Goal: Task Accomplishment & Management: Manage account settings

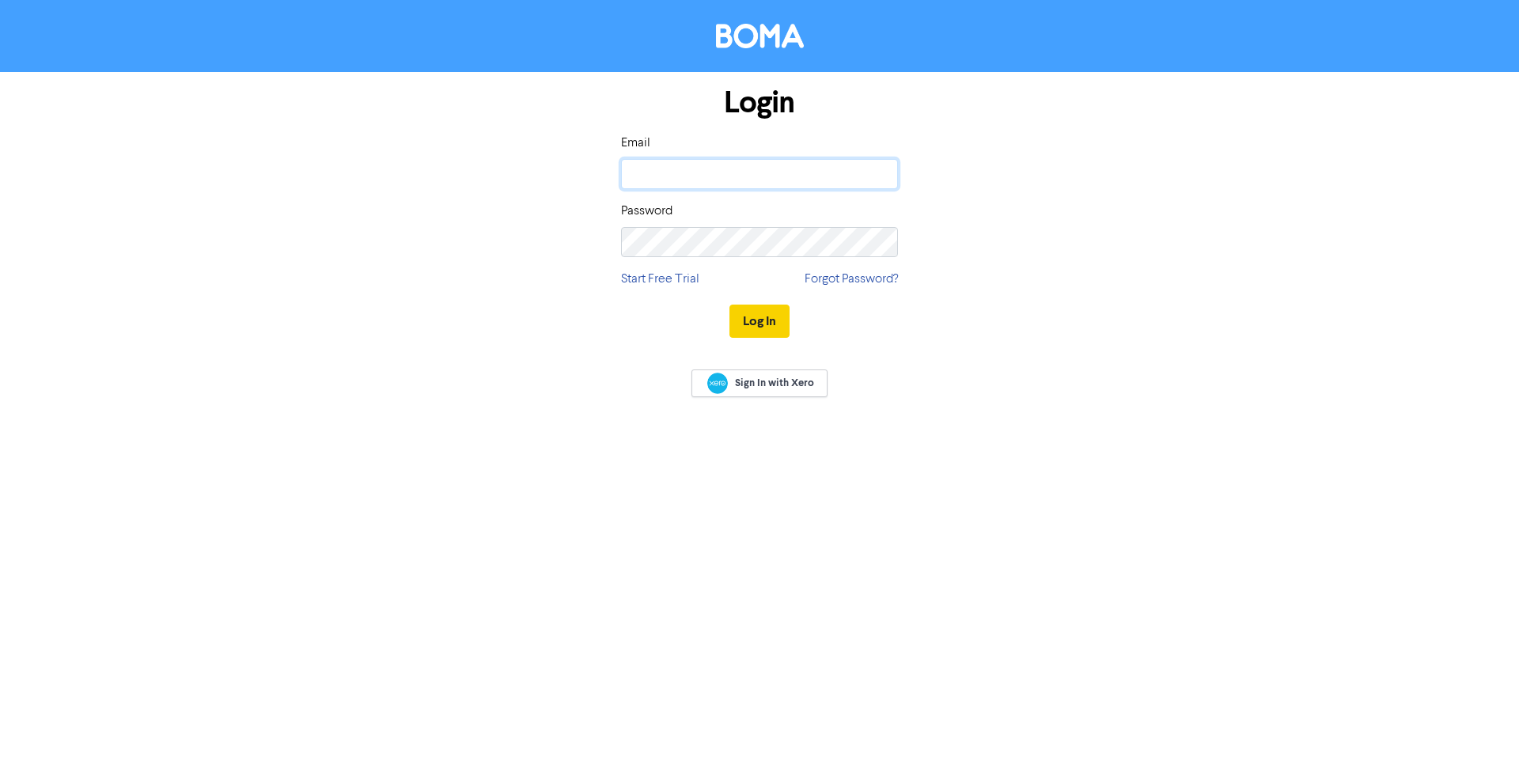
type input "goldi@mybusinessdna.com.au"
click at [745, 325] on button "Log In" at bounding box center [760, 321] width 60 height 33
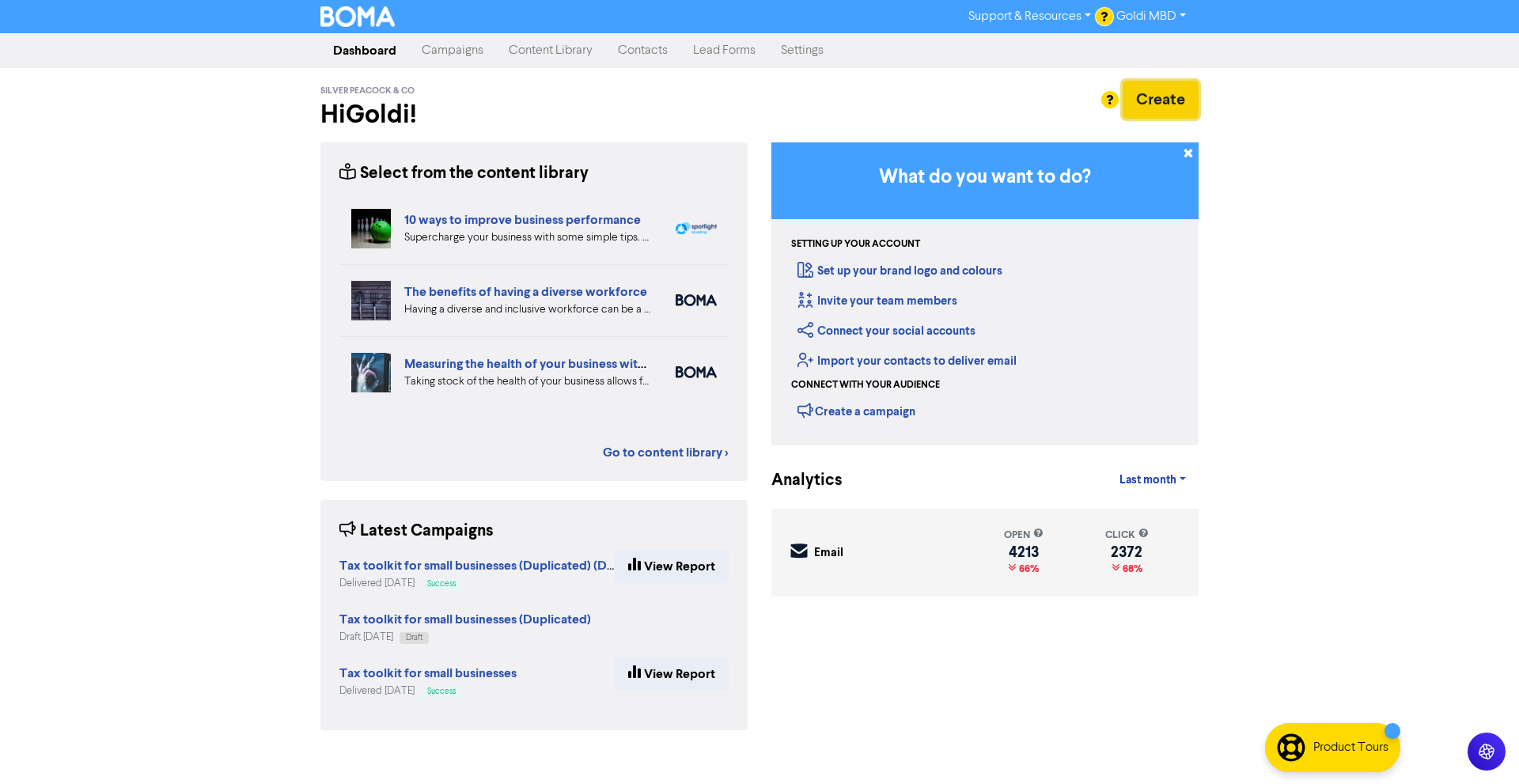
click at [1140, 101] on button "Create" at bounding box center [1161, 99] width 76 height 38
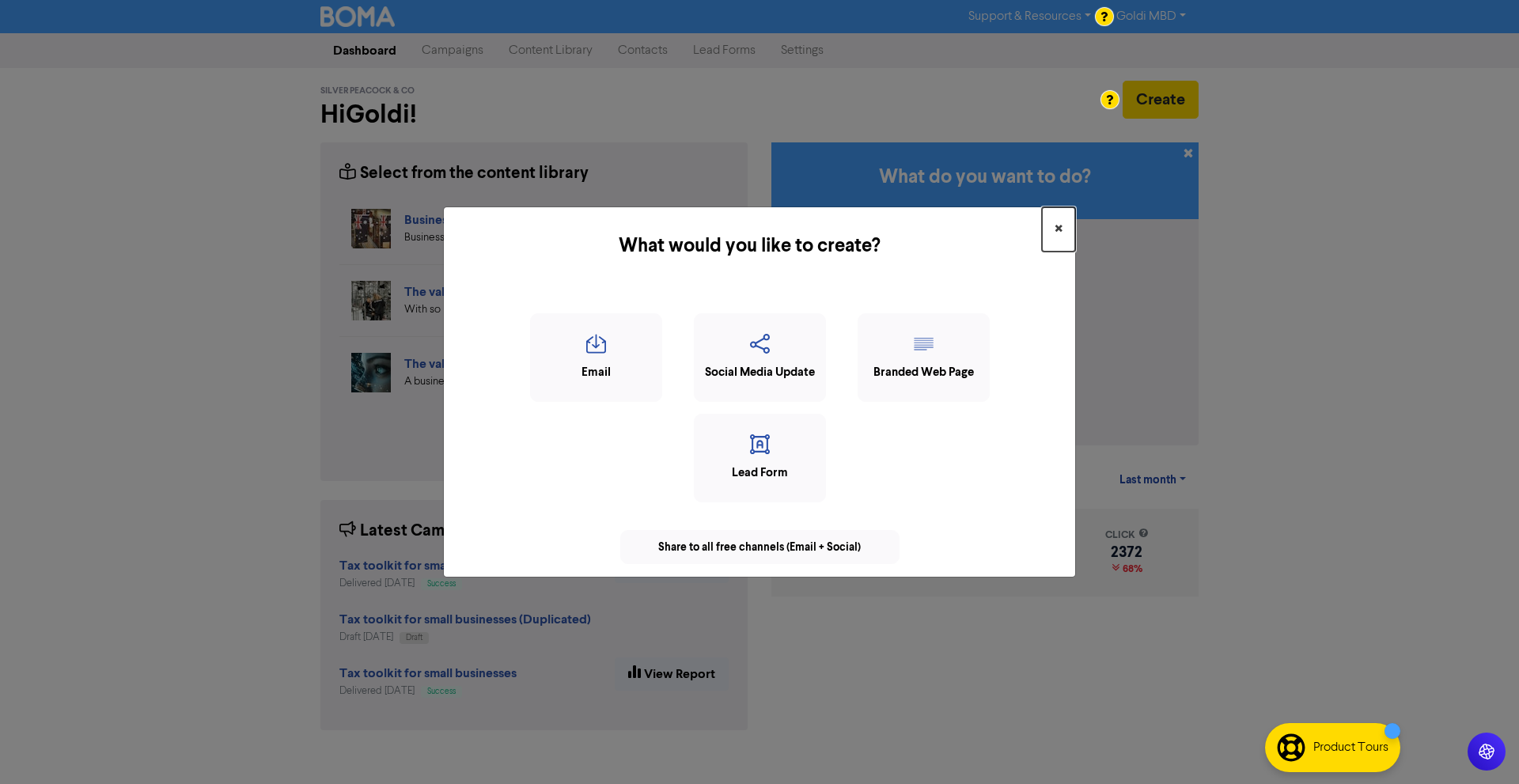
click at [1057, 230] on span "×" at bounding box center [1058, 229] width 8 height 24
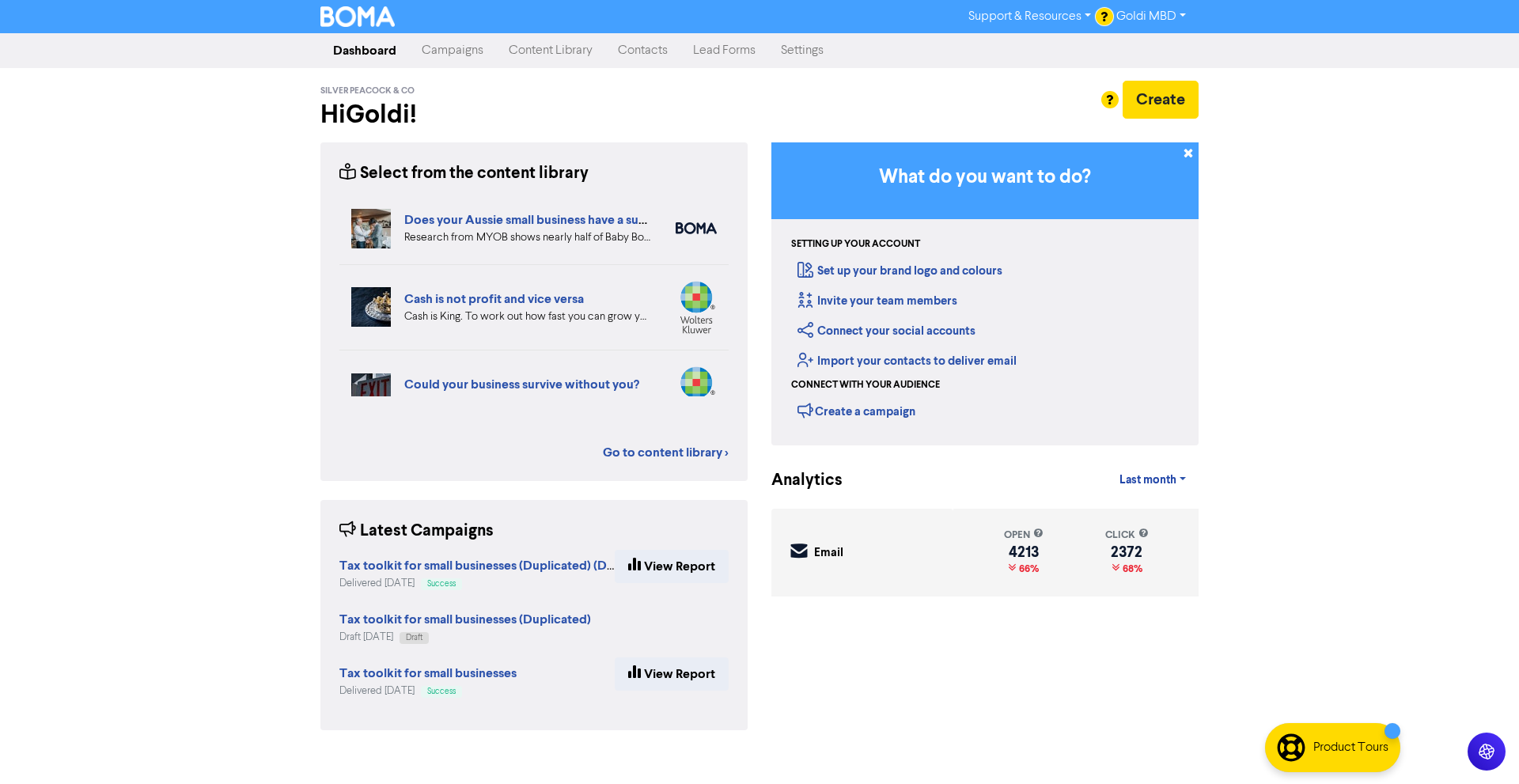
click at [435, 53] on link "Campaigns" at bounding box center [452, 51] width 87 height 32
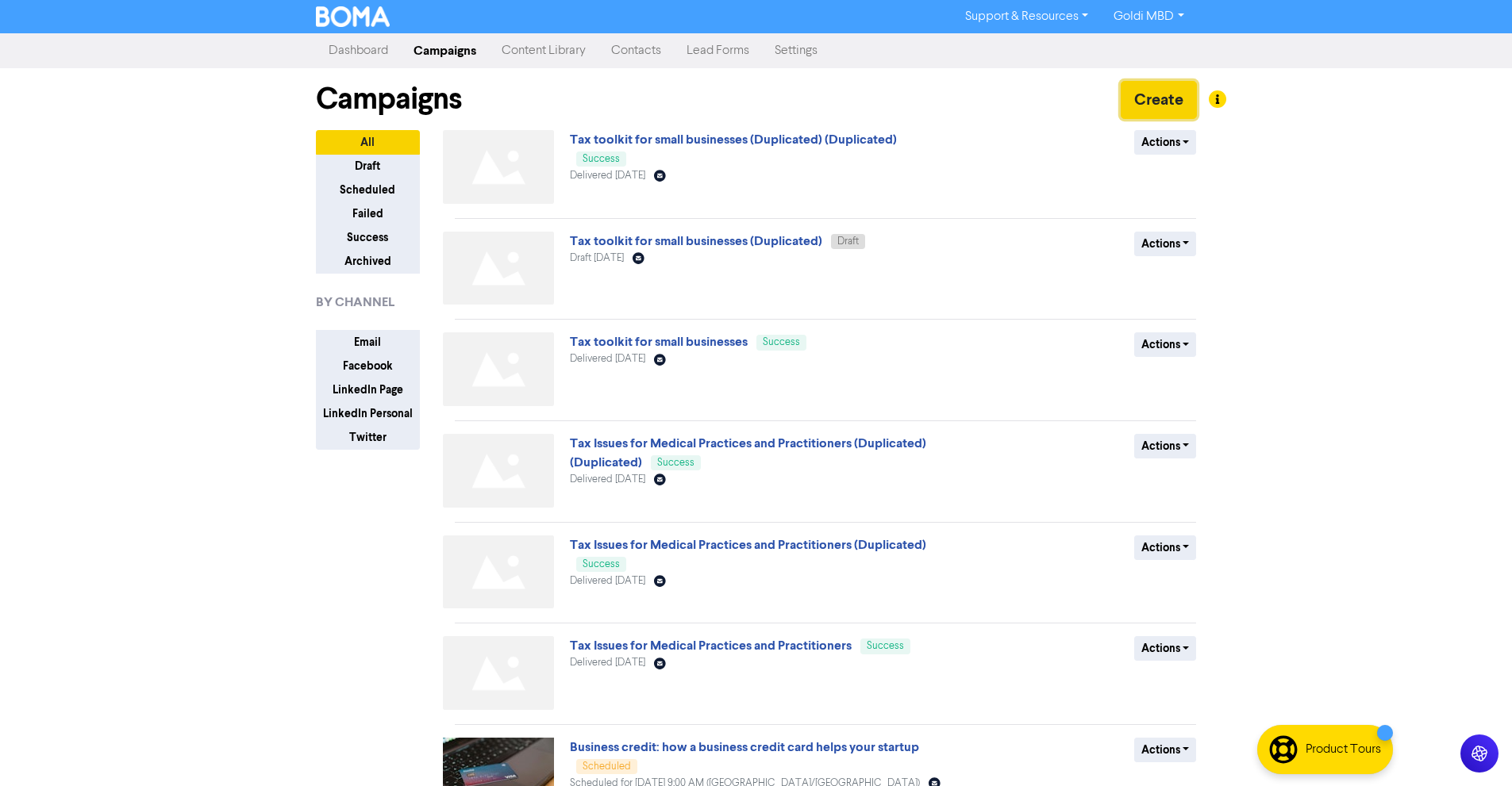
click at [1158, 95] on button "Create" at bounding box center [1158, 100] width 76 height 38
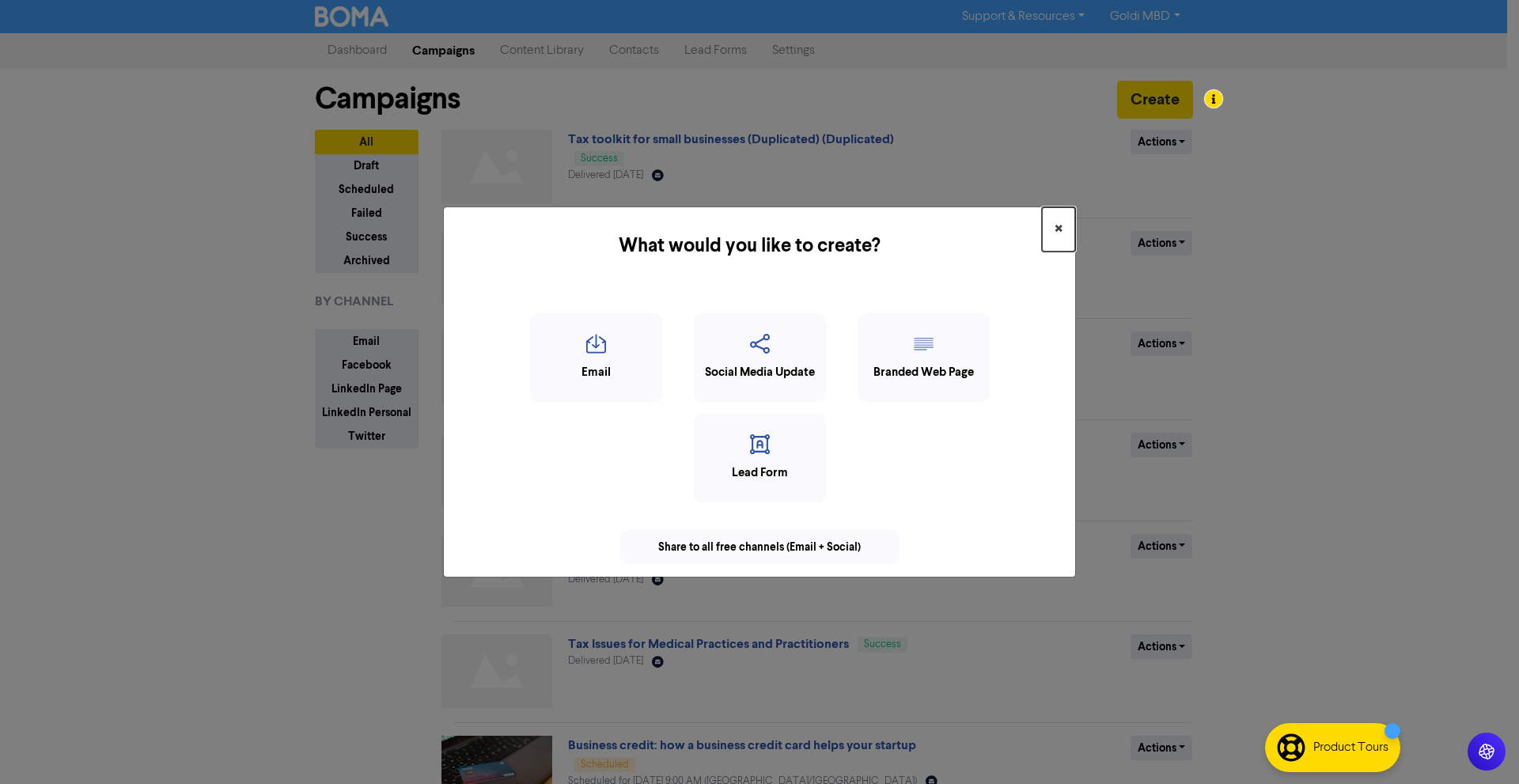
click at [1068, 223] on button "×" at bounding box center [1059, 230] width 33 height 44
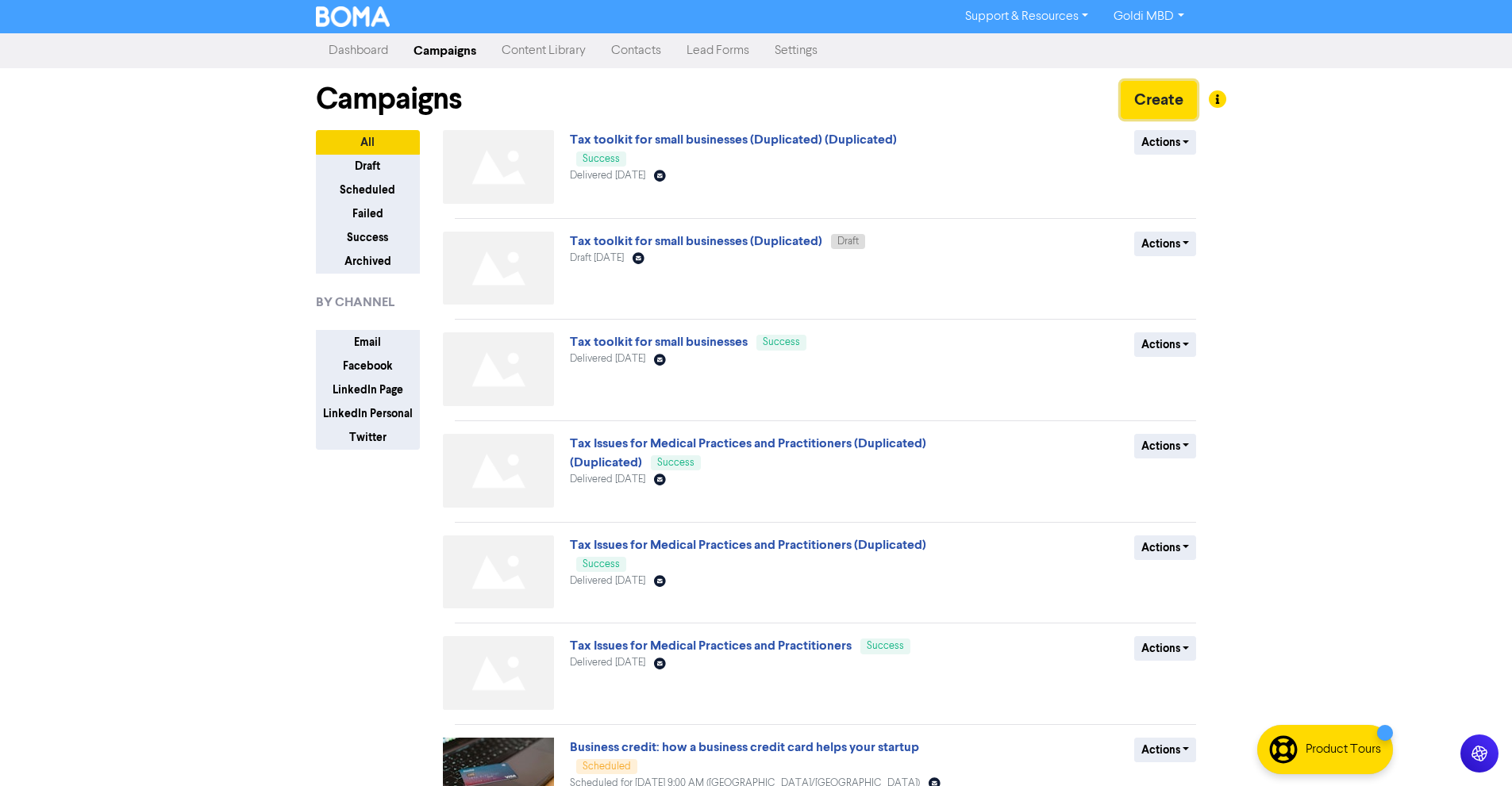
scroll to position [375, 0]
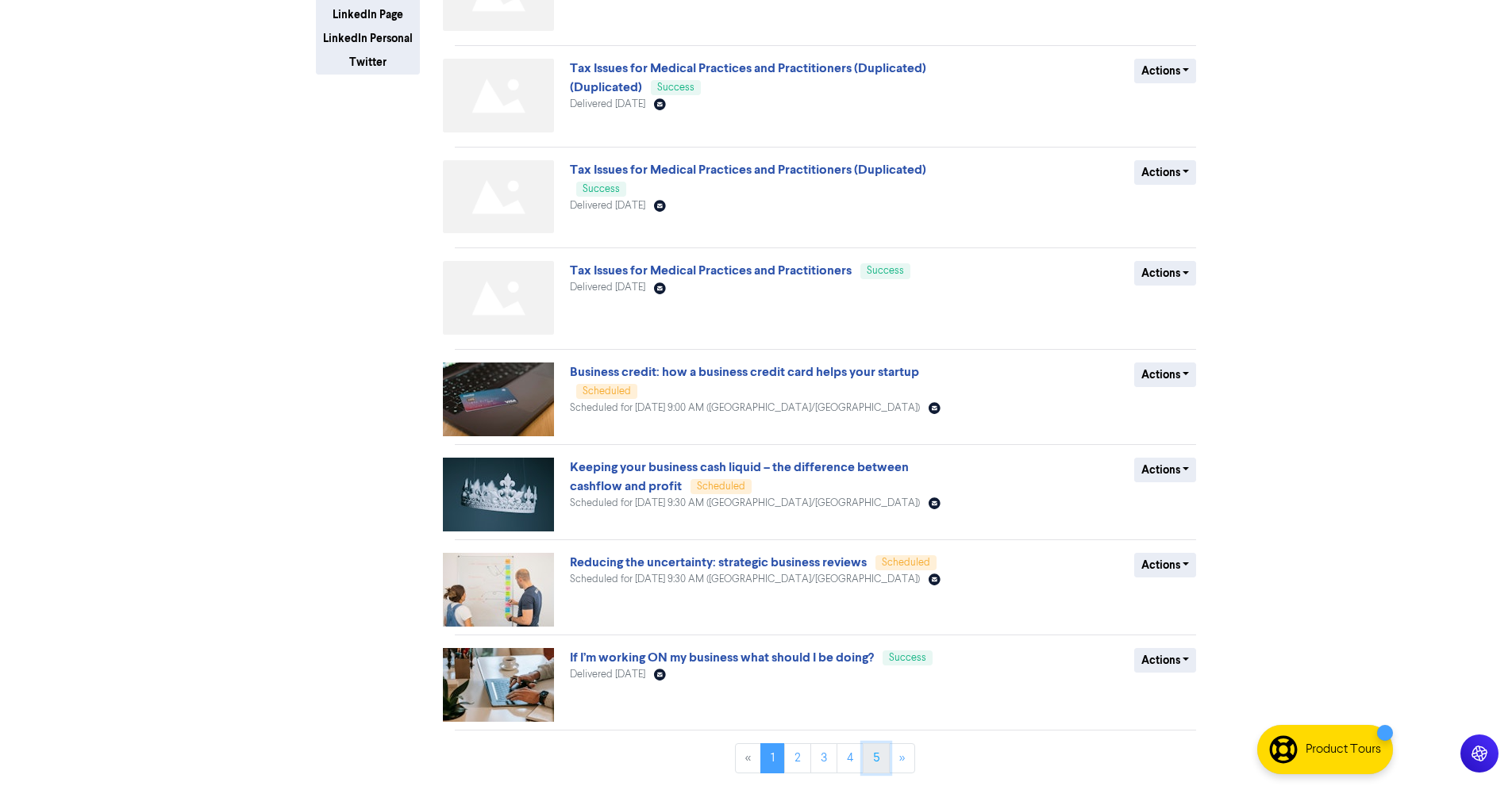
click at [876, 762] on link "5" at bounding box center [876, 758] width 27 height 30
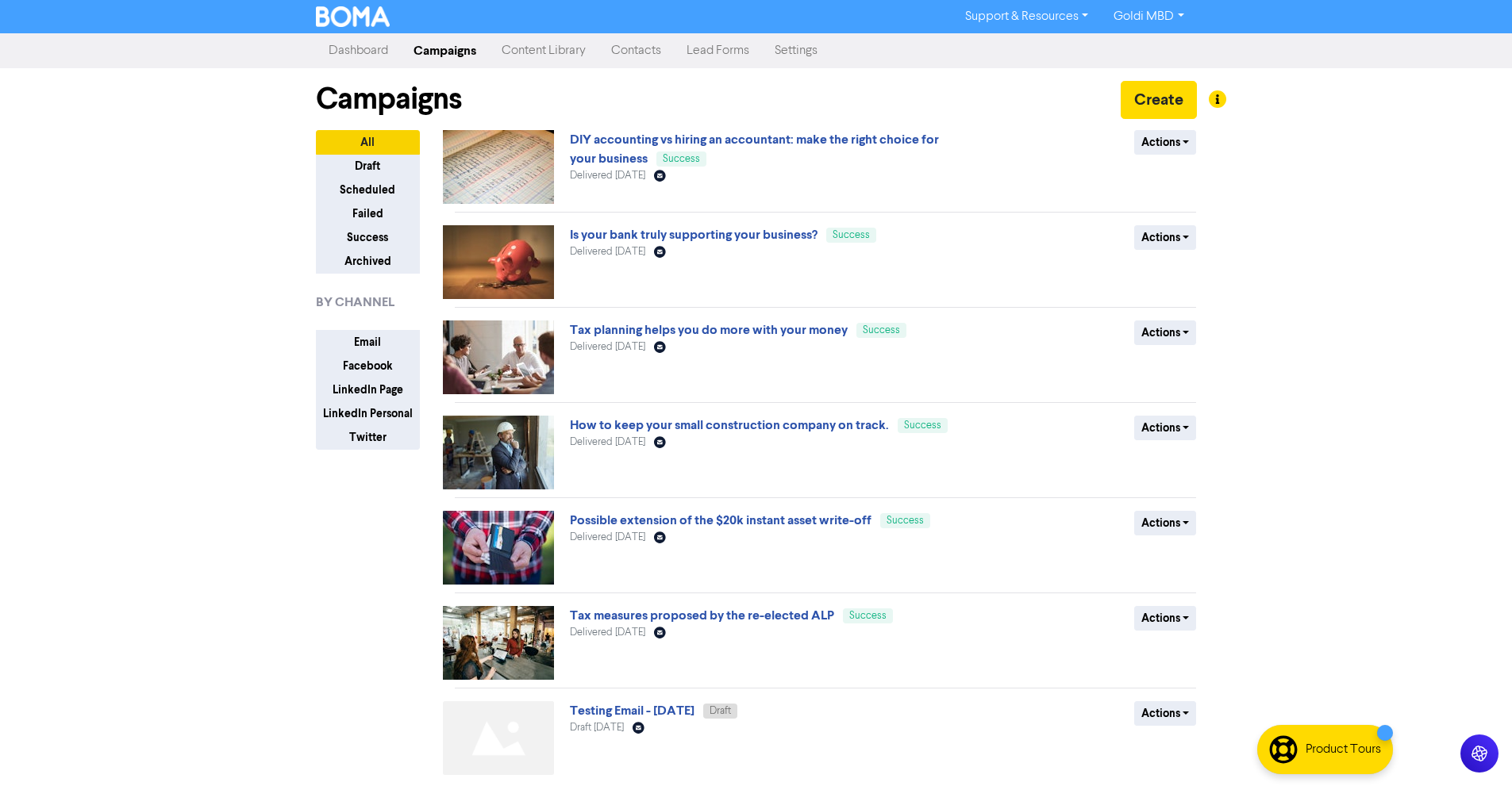
scroll to position [59, 0]
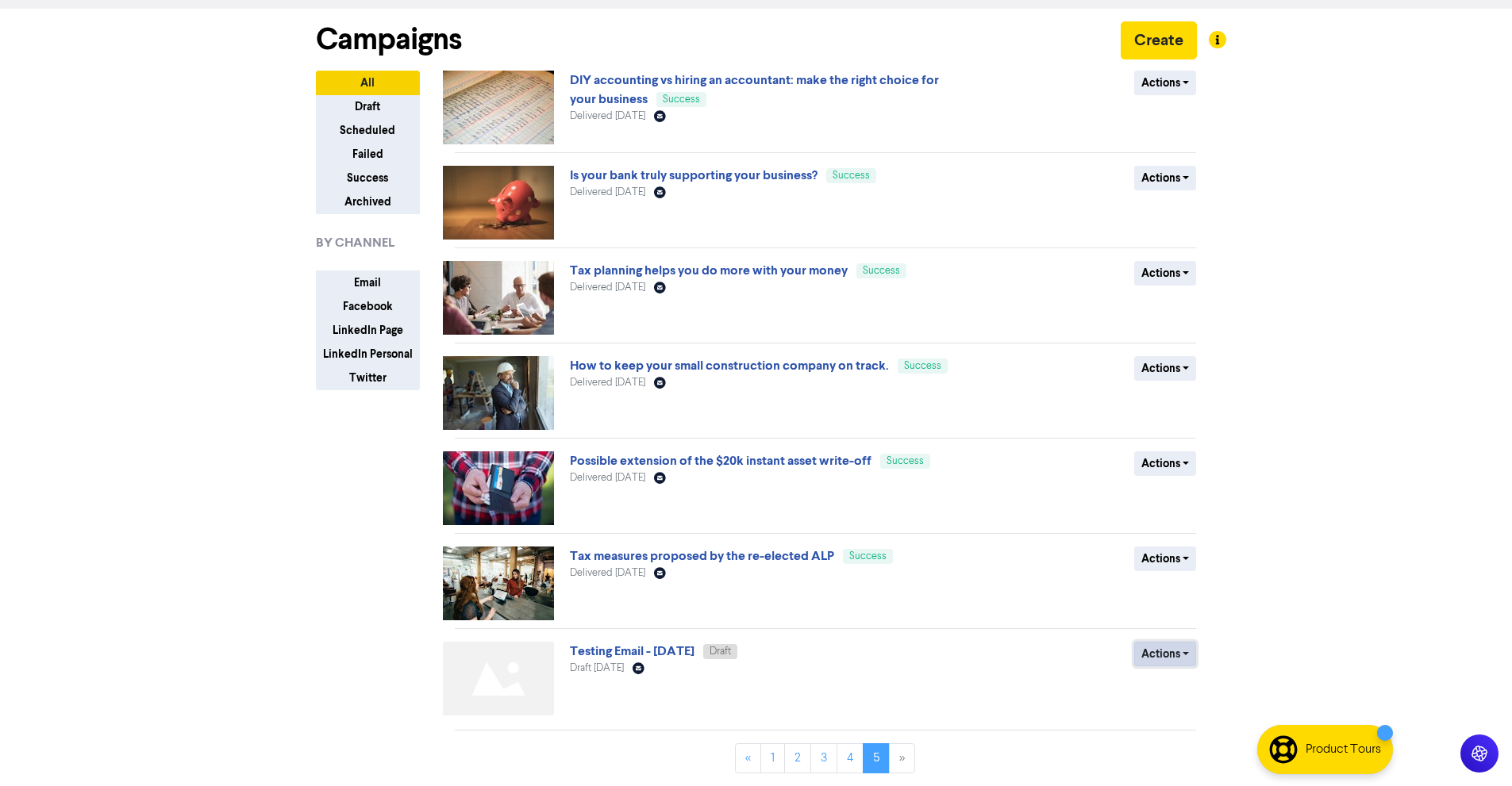
click at [1151, 653] on button "Actions" at bounding box center [1165, 654] width 63 height 25
click at [1166, 576] on button "Duplicate" at bounding box center [1198, 571] width 125 height 26
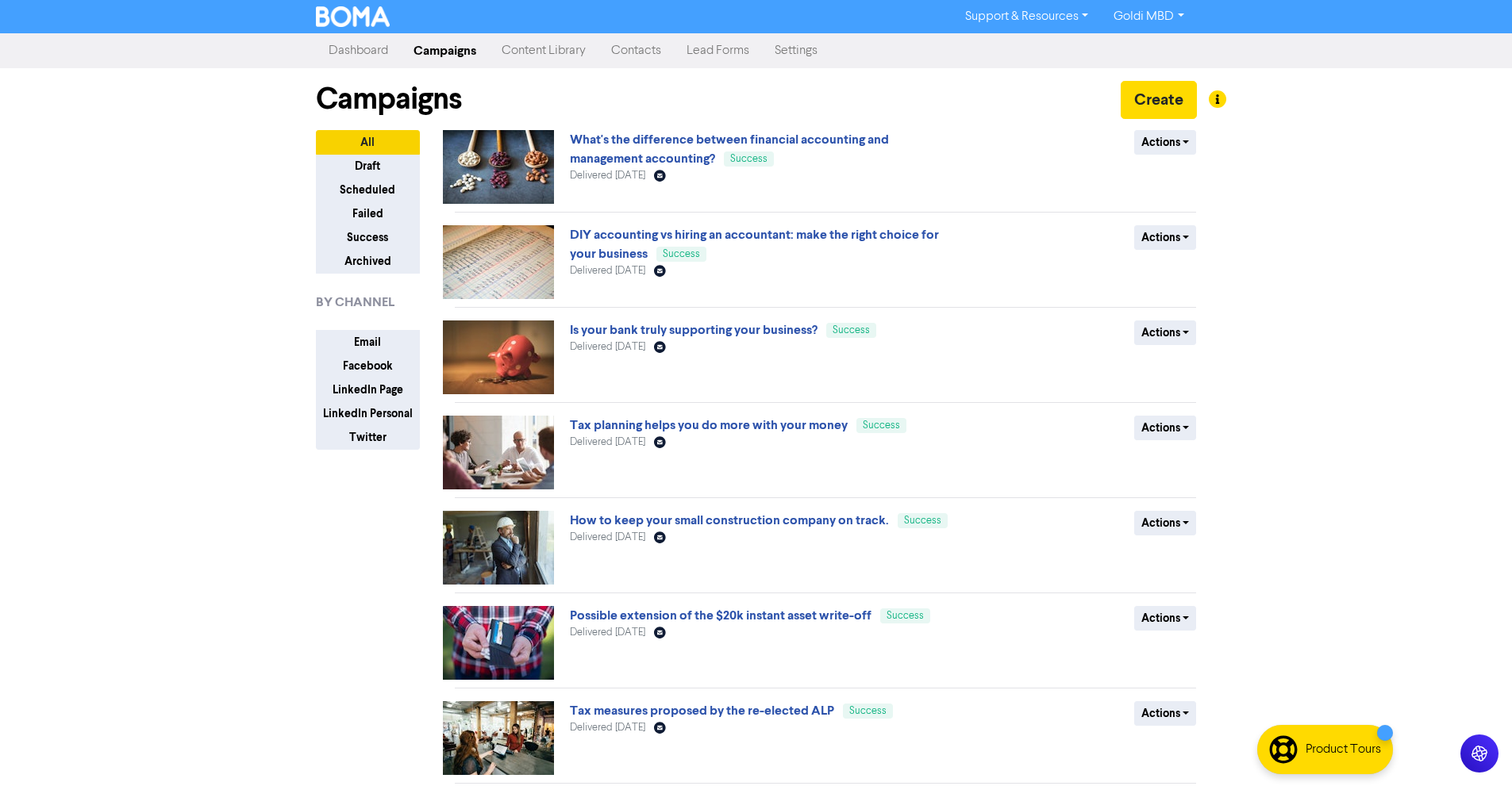
scroll to position [154, 0]
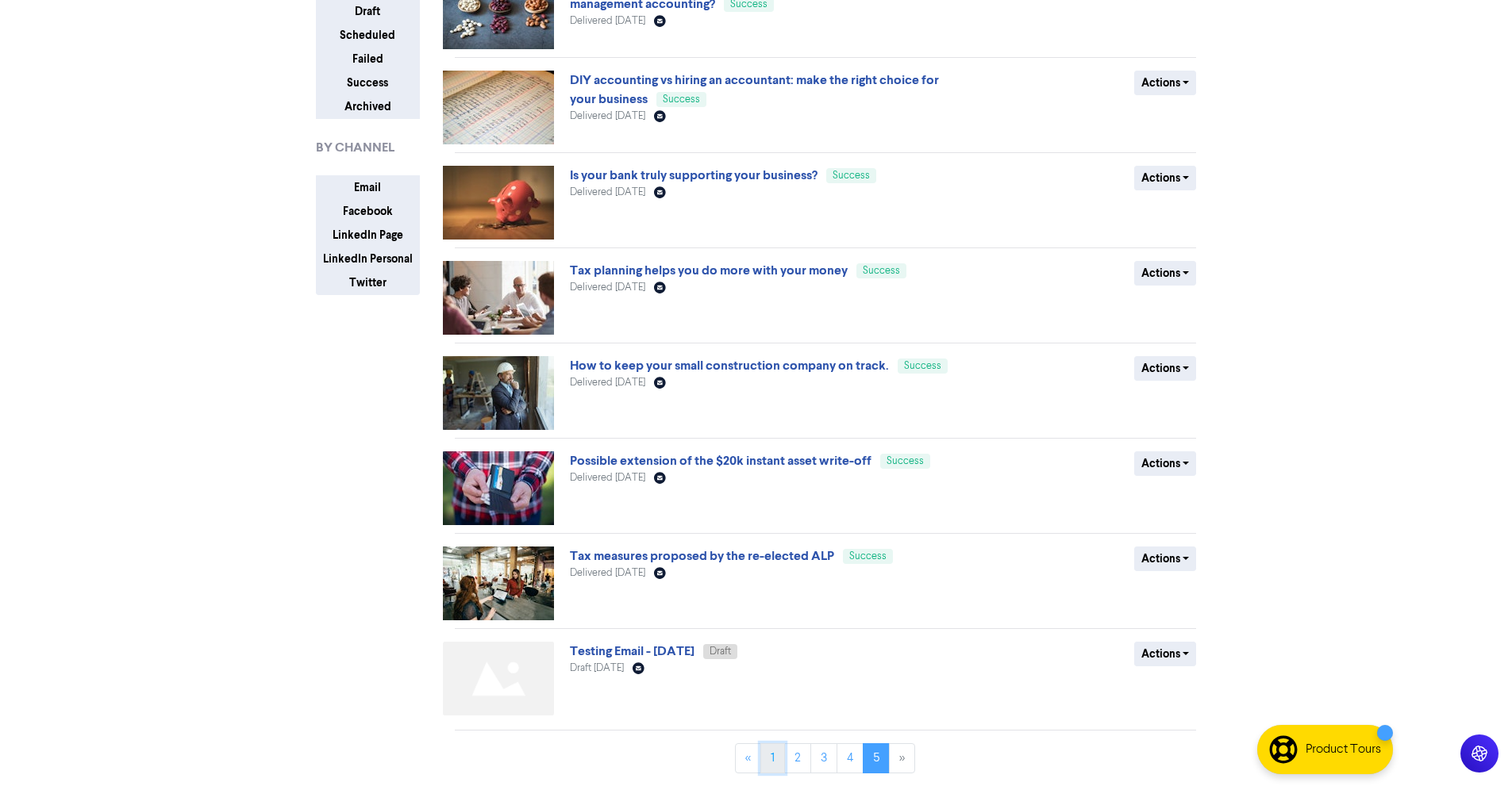
click at [774, 759] on link "1" at bounding box center [772, 758] width 25 height 30
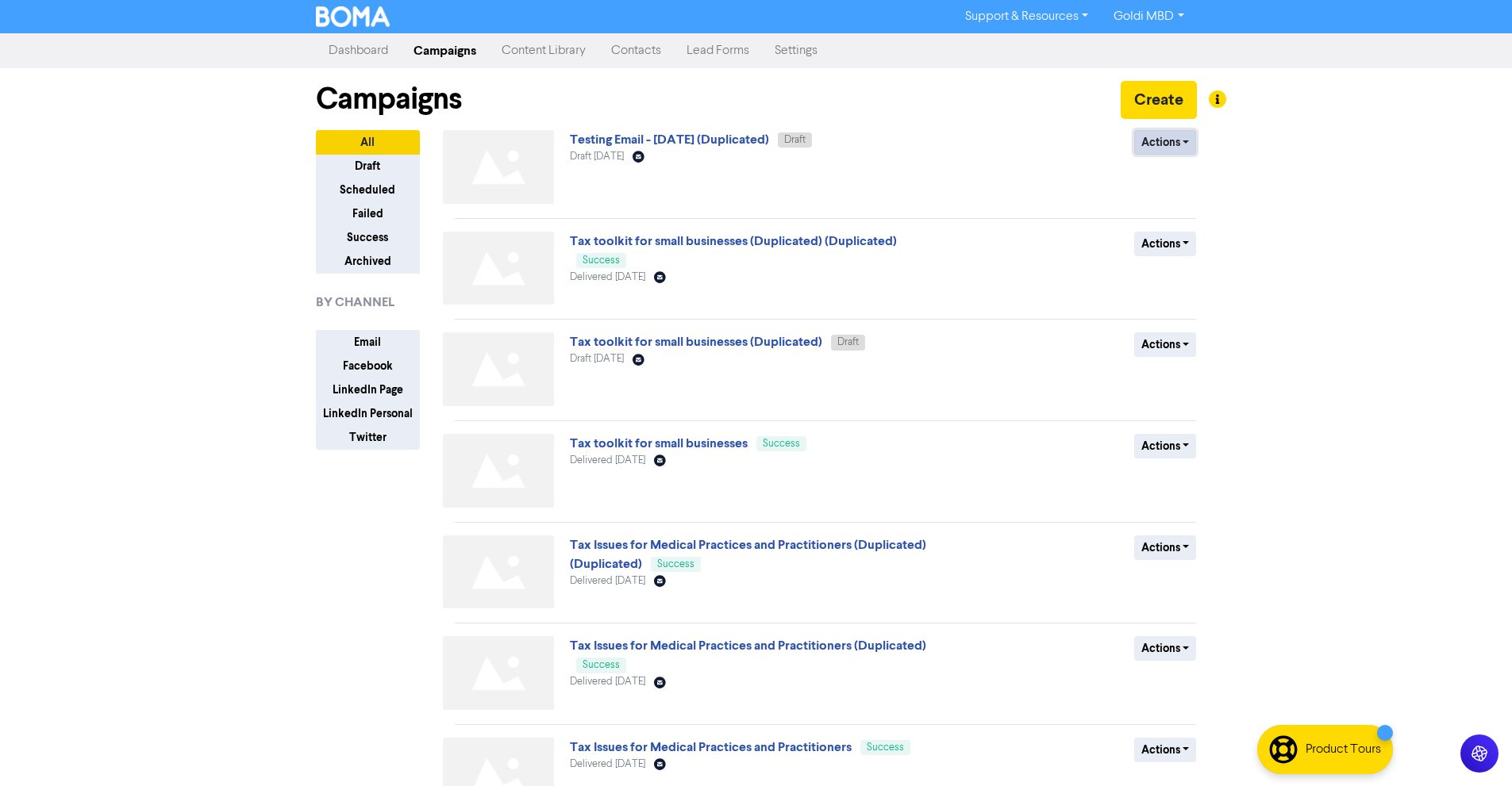
click at [1174, 143] on button "Actions" at bounding box center [1165, 142] width 63 height 25
click at [755, 138] on link "Testing Email - 22nd Apr. 2025 (Duplicated)" at bounding box center [669, 139] width 199 height 16
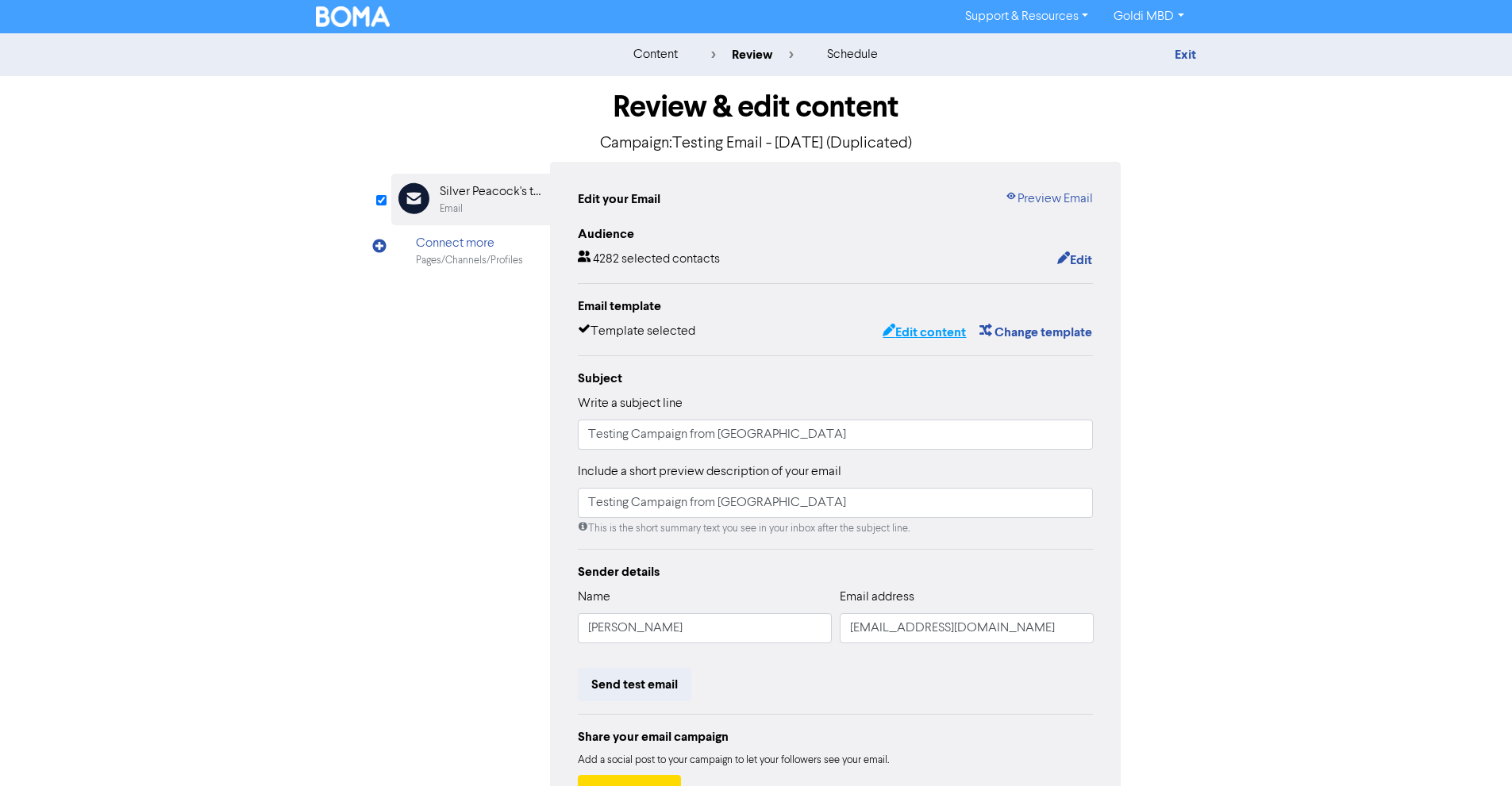
click at [914, 337] on button "Edit content" at bounding box center [924, 332] width 85 height 20
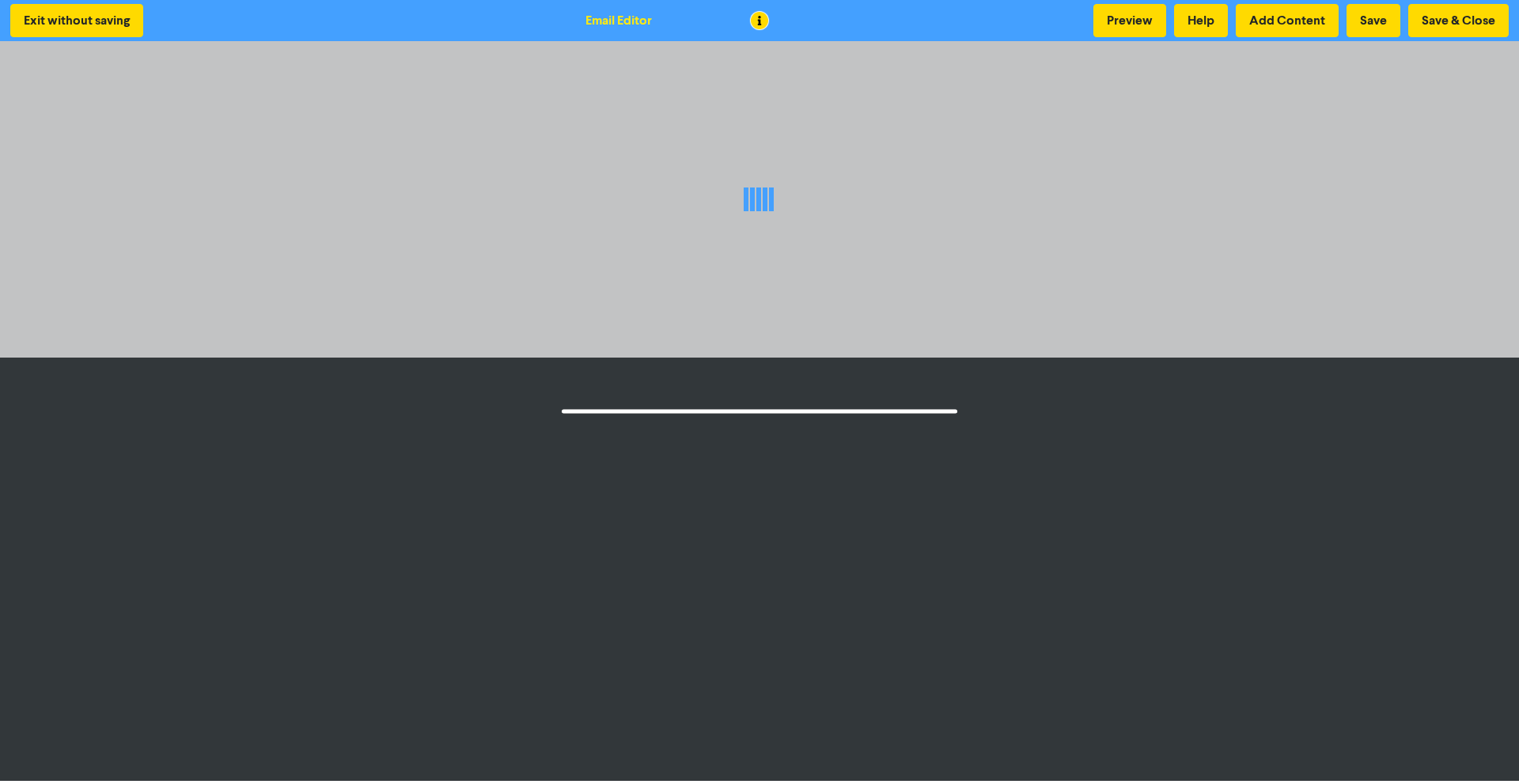
click at [348, 187] on div at bounding box center [760, 199] width 1519 height 182
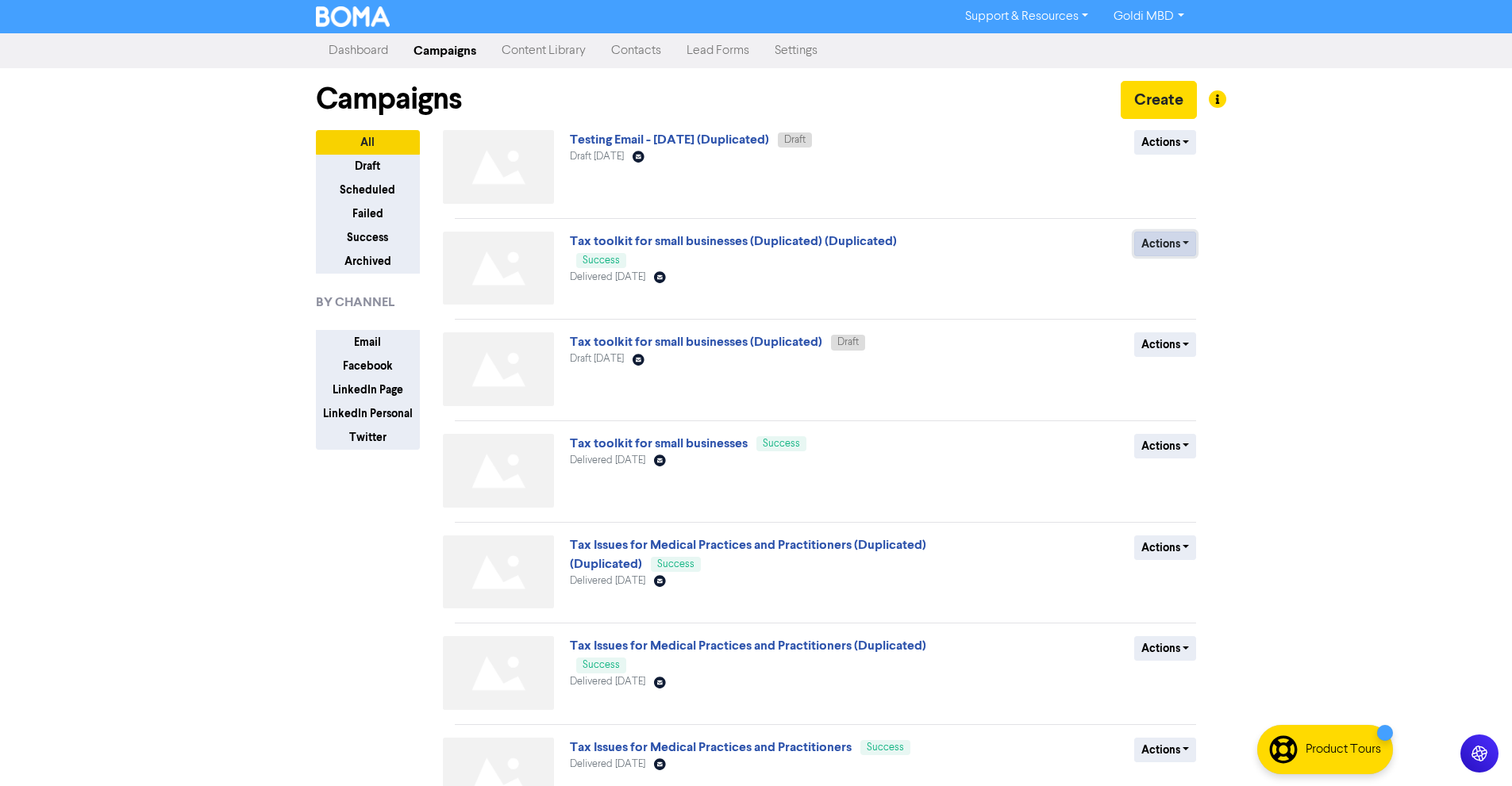
click at [1163, 252] on button "Actions" at bounding box center [1165, 244] width 63 height 25
click at [1341, 477] on div "Support & Resources Video Tutorials FAQ & Guides Marketing Education Goldi MBD …" at bounding box center [756, 393] width 1512 height 786
click at [754, 335] on link "Tax toolkit for small businesses (Duplicated)" at bounding box center [696, 341] width 252 height 16
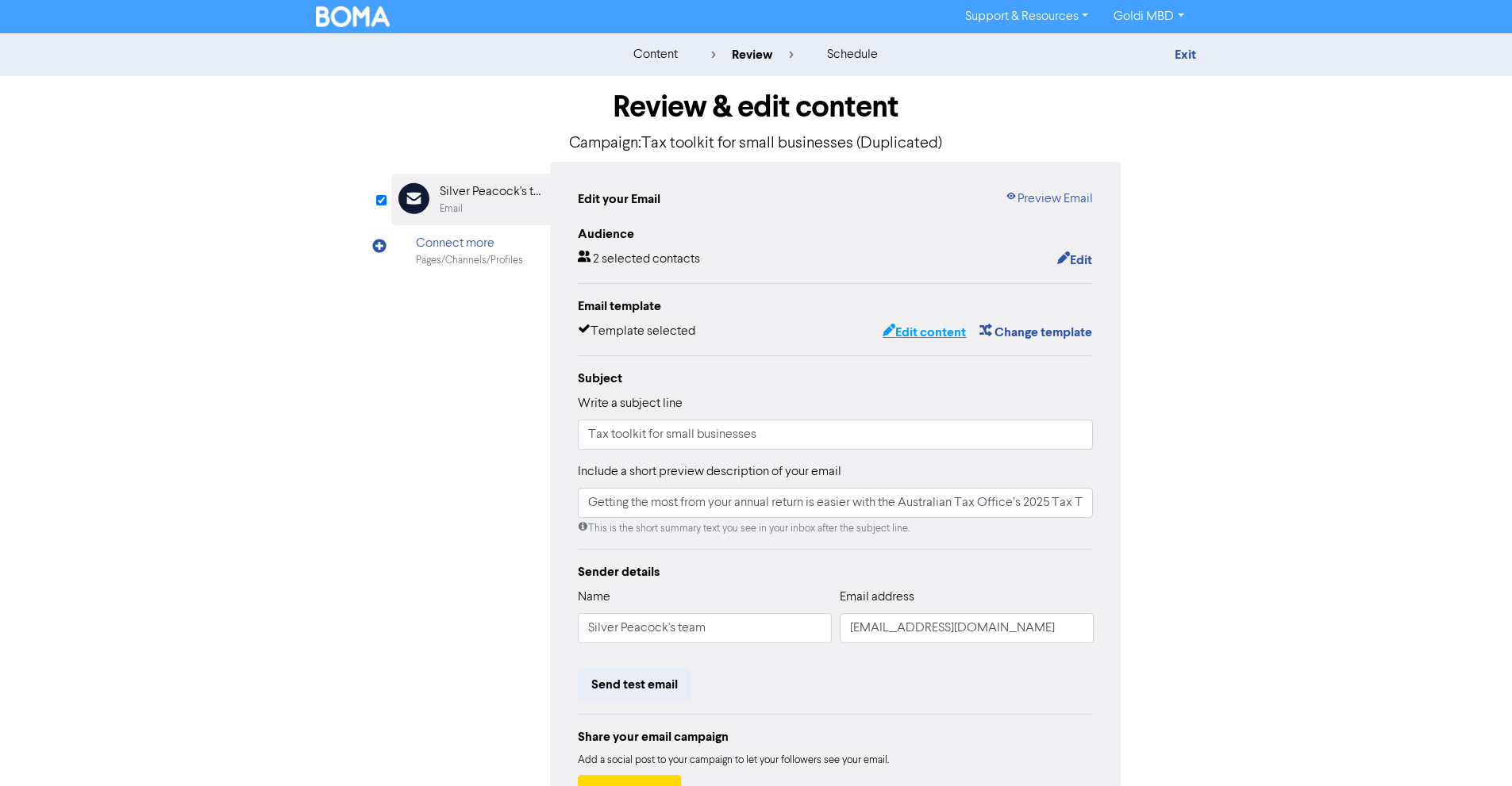
click at [923, 341] on button "Edit content" at bounding box center [924, 332] width 85 height 20
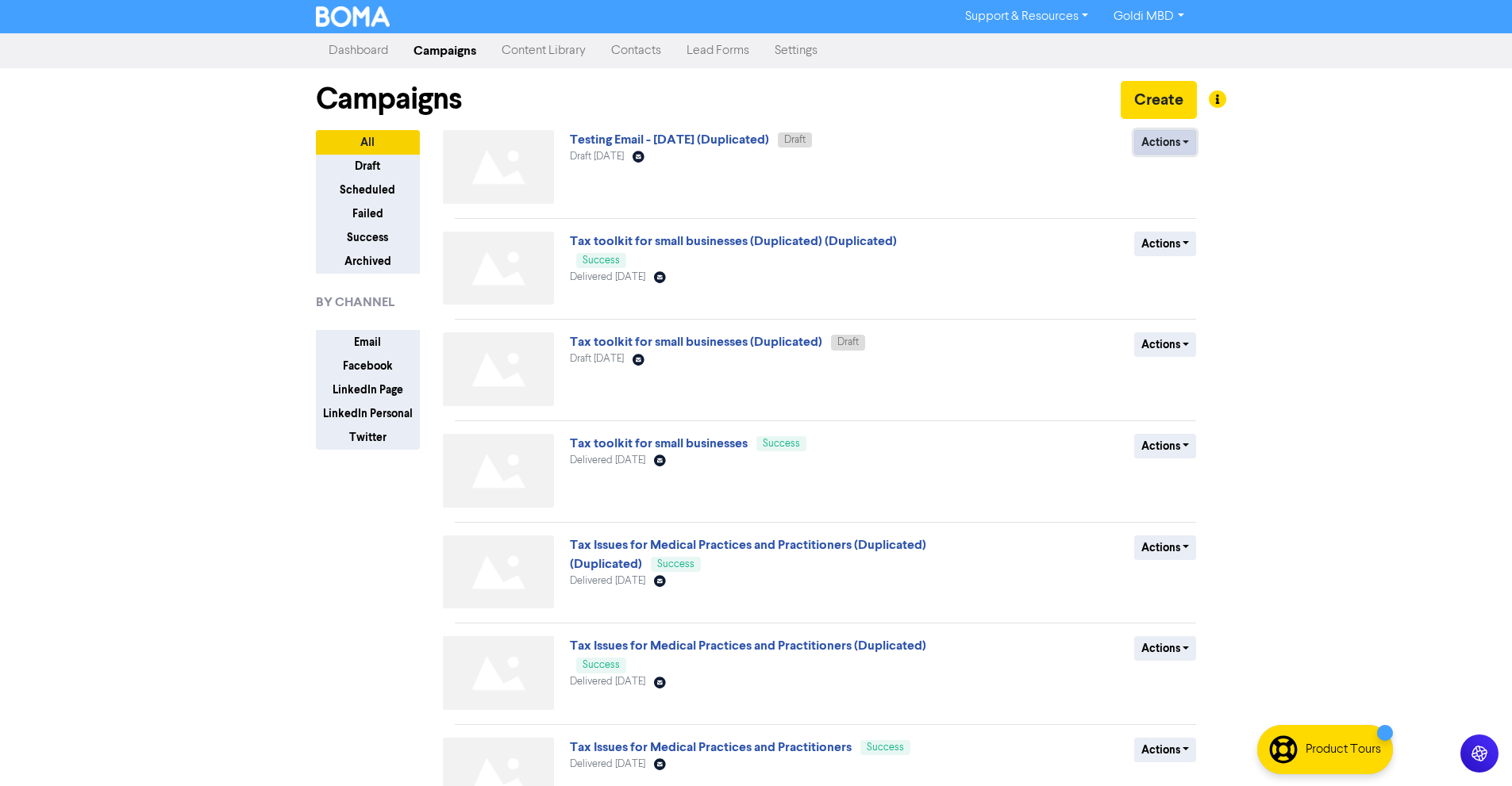
click at [1153, 137] on button "Actions" at bounding box center [1165, 142] width 63 height 25
click at [1170, 174] on button "Delete" at bounding box center [1198, 176] width 125 height 26
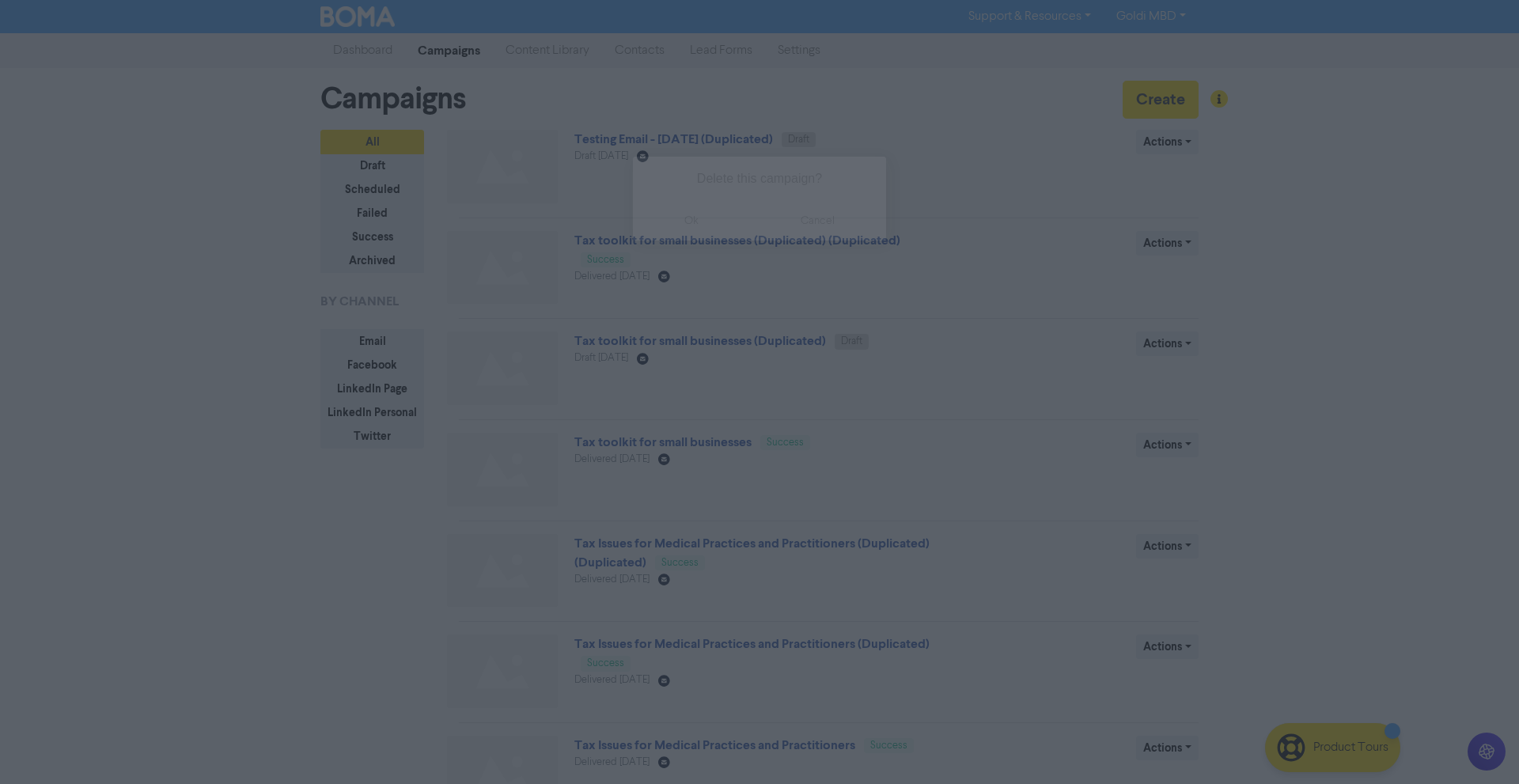
click at [737, 210] on button "ok" at bounding box center [691, 220] width 117 height 40
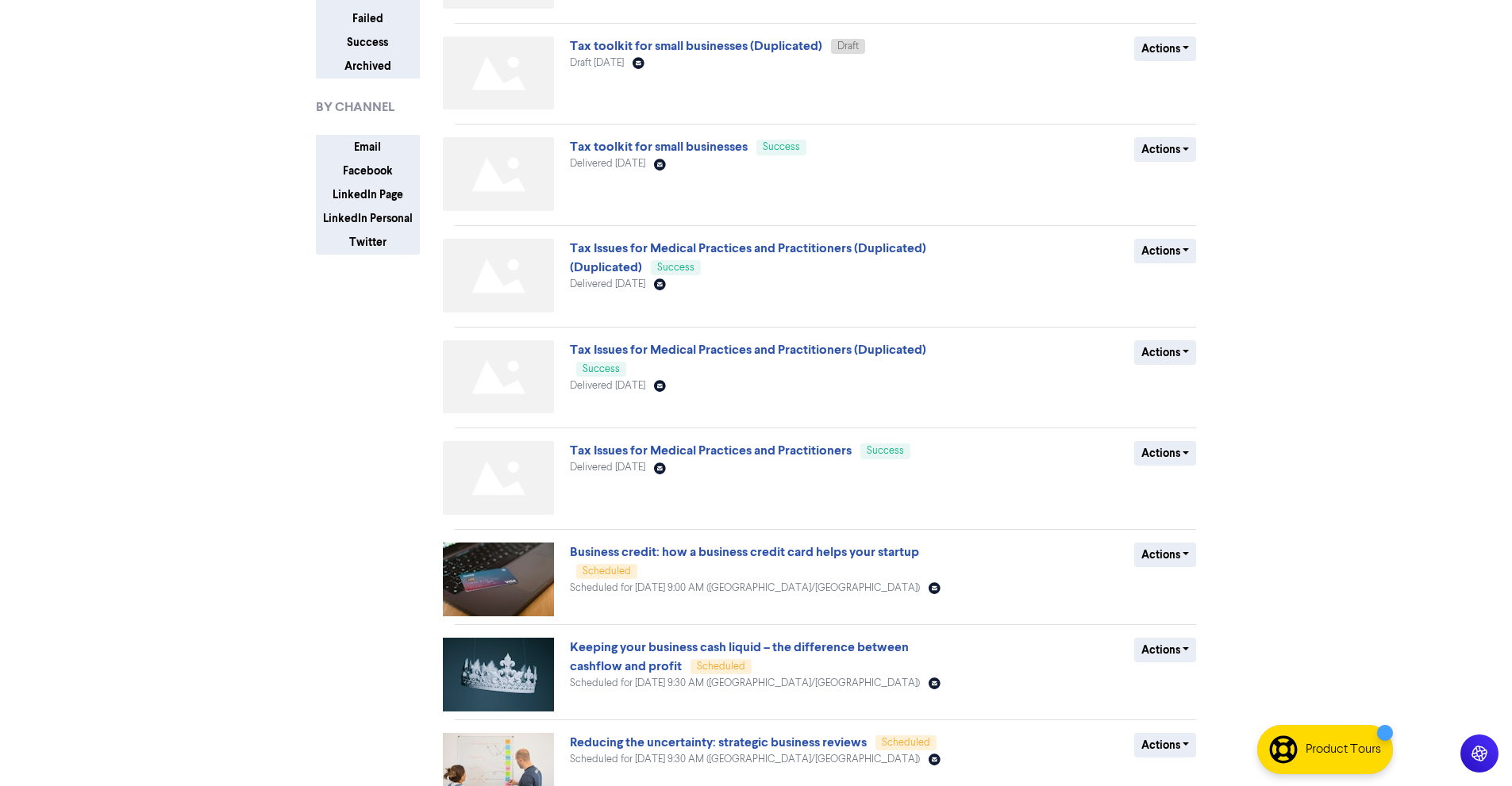
scroll to position [196, 0]
click at [1181, 555] on button "Actions" at bounding box center [1165, 554] width 63 height 25
click at [1277, 453] on div "Support & Resources Video Tutorials FAQ & Guides Marketing Education Goldi MBD …" at bounding box center [756, 197] width 1512 height 786
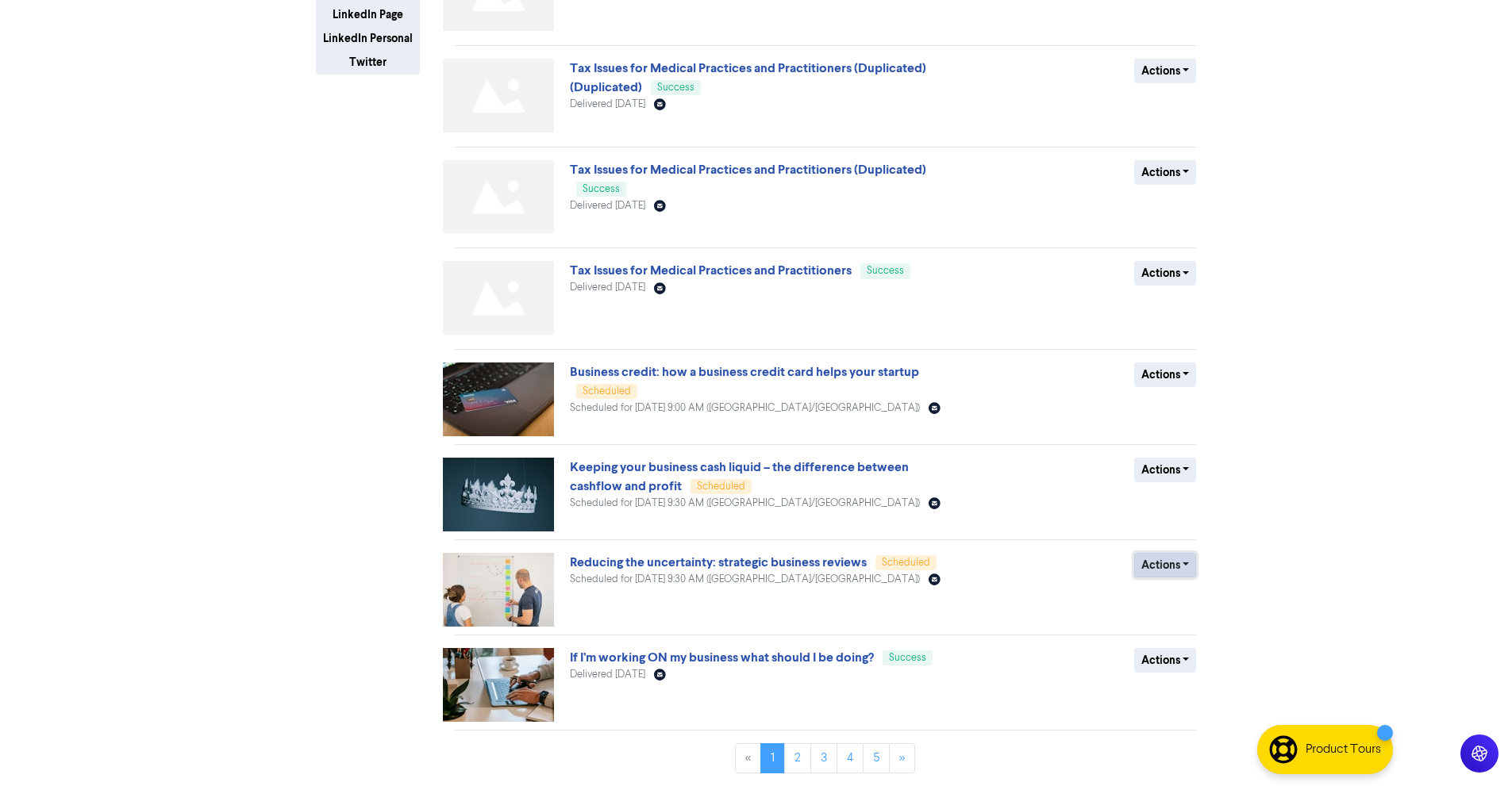
click at [1170, 566] on button "Actions" at bounding box center [1165, 565] width 63 height 25
click at [1308, 411] on html "Support & Resources Video Tutorials FAQ & Guides Marketing Education Goldi MBD …" at bounding box center [756, 18] width 1512 height 786
click at [1159, 667] on button "Actions" at bounding box center [1165, 660] width 63 height 25
click at [1183, 697] on button "Duplicate" at bounding box center [1198, 693] width 125 height 26
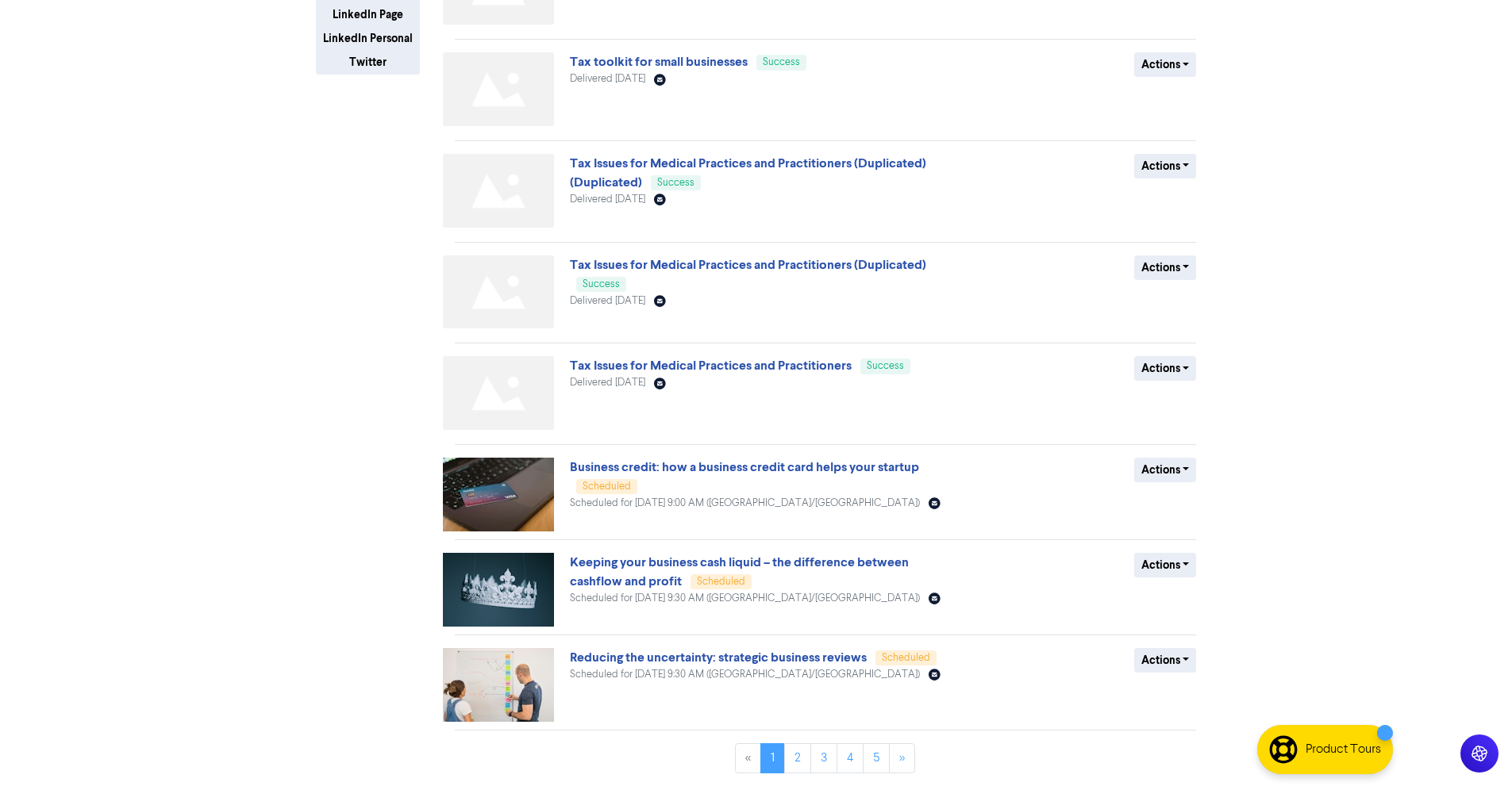
scroll to position [0, 0]
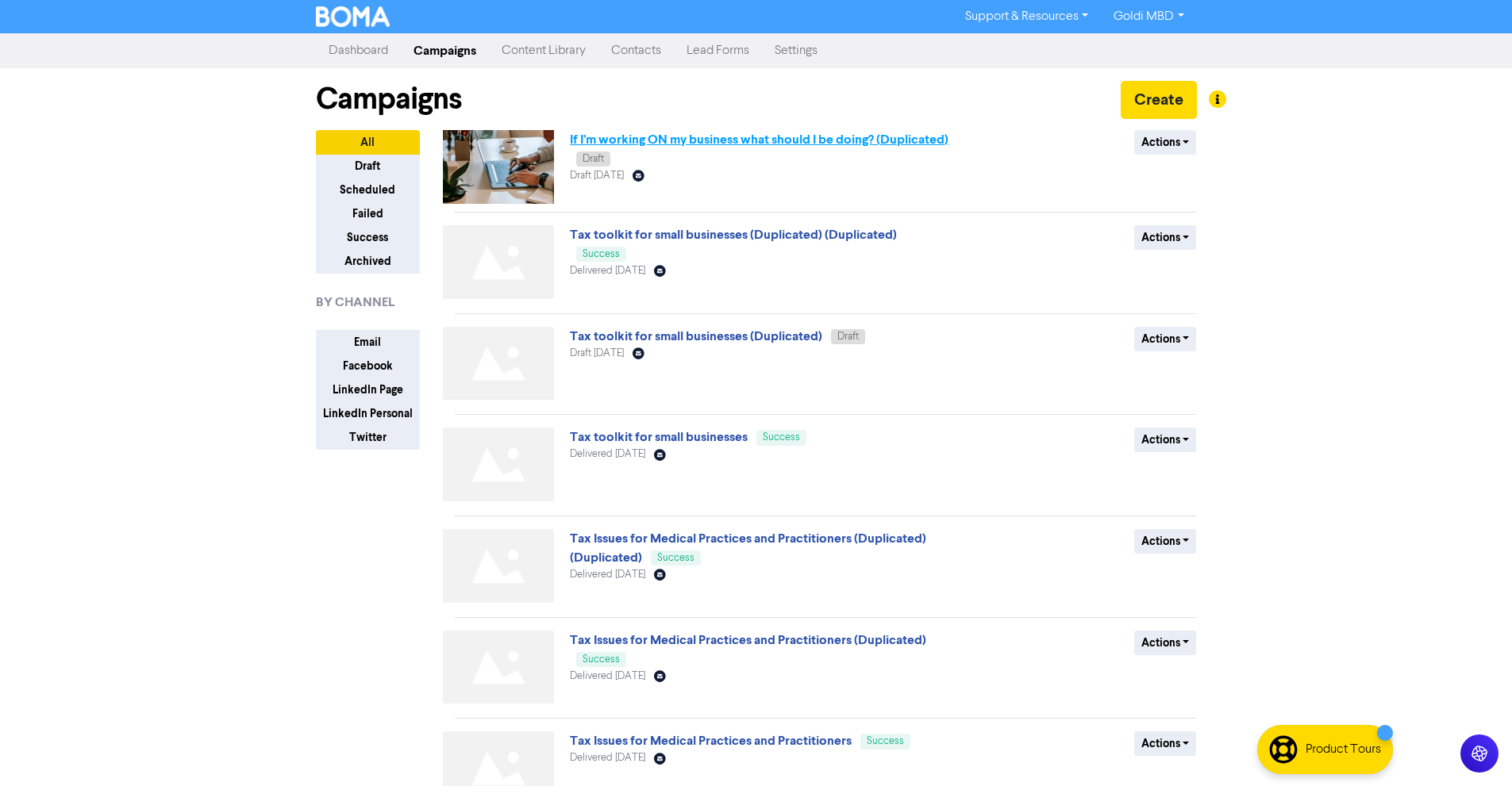
click at [743, 136] on link "If I’m working ON my business what should I be doing? (Duplicated)" at bounding box center [758, 139] width 379 height 16
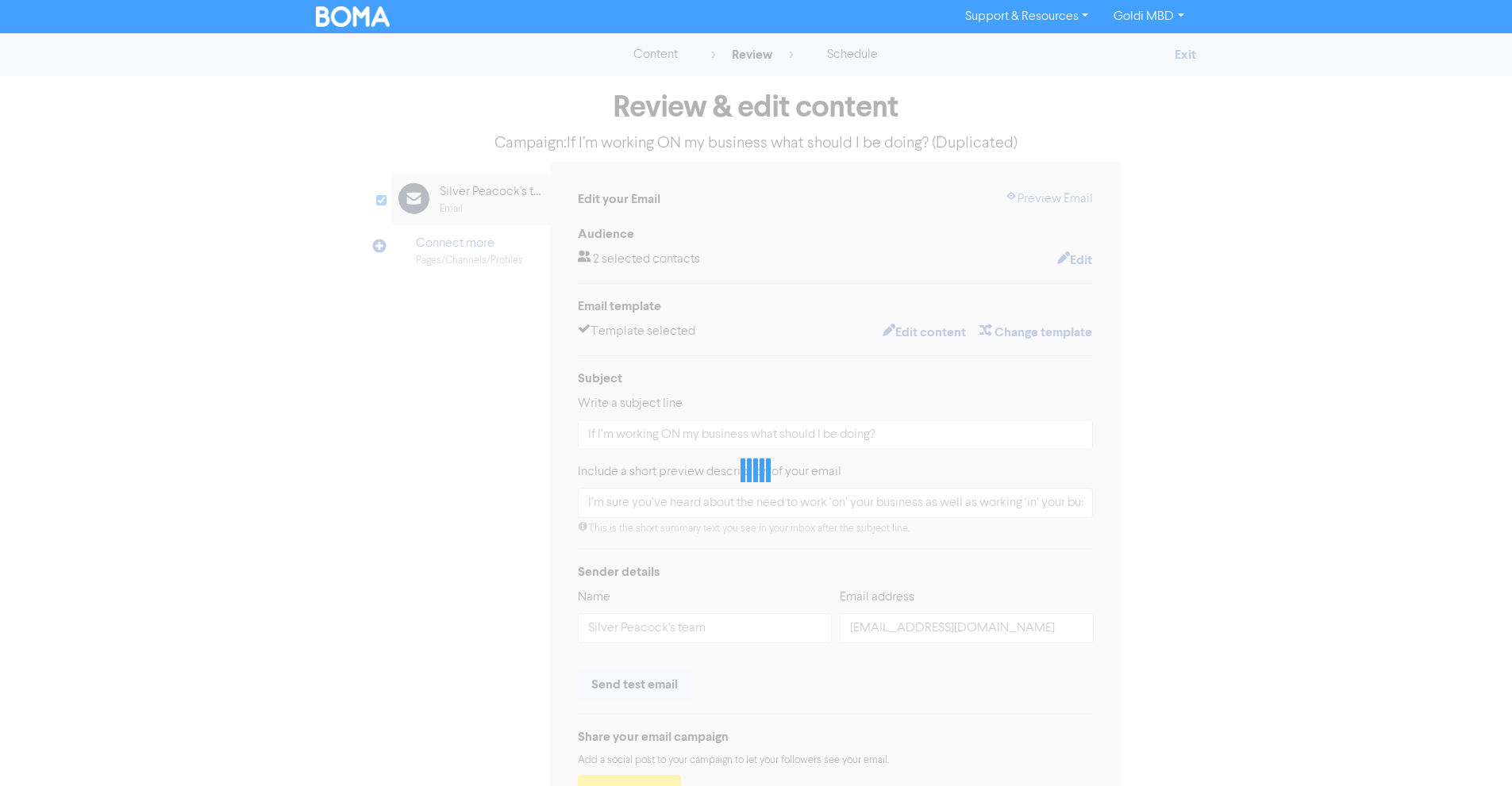
type input "I’m sure you’ve heard about the need to work ‘on’ your business as well as work…"
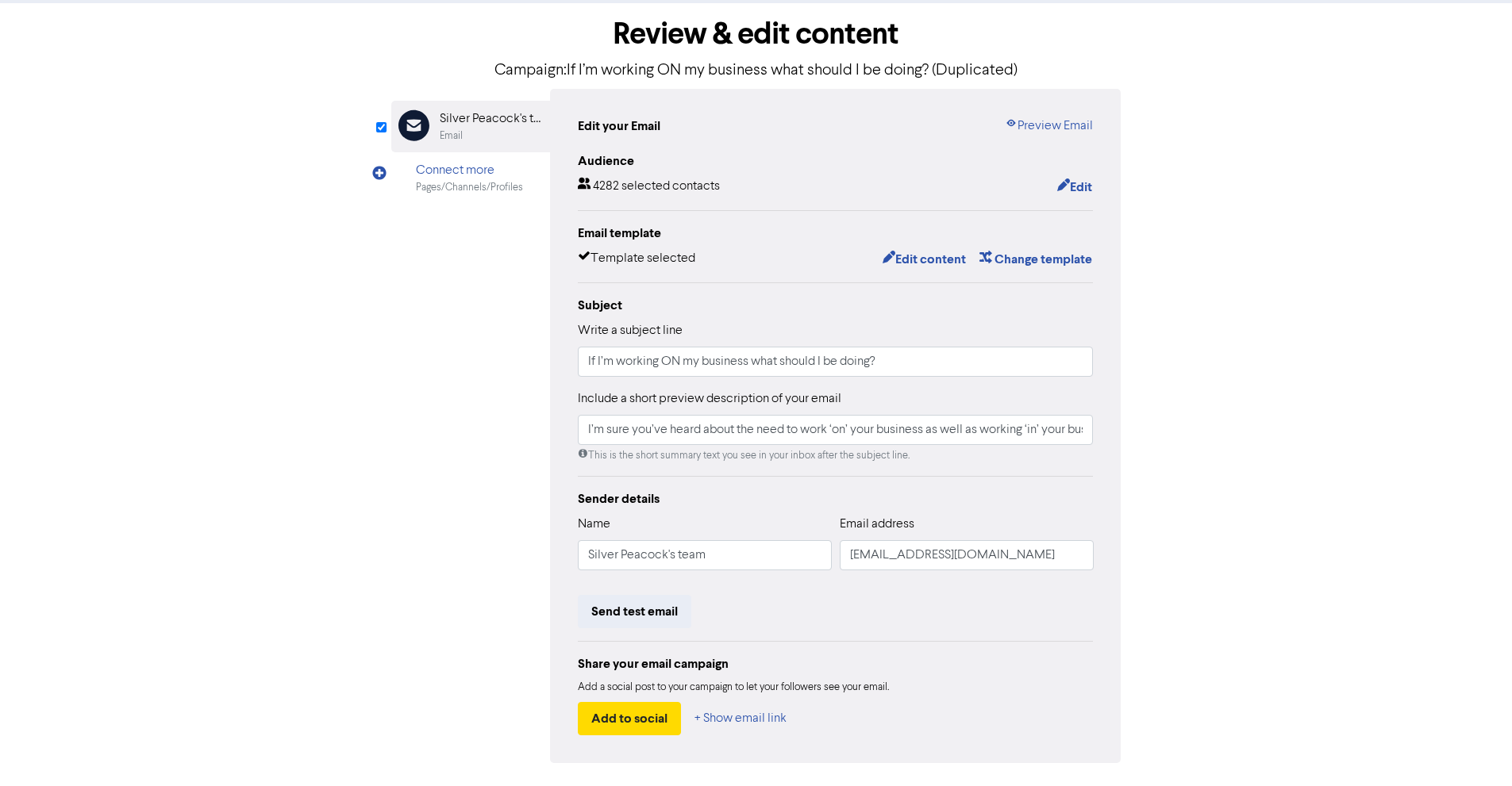
scroll to position [75, 0]
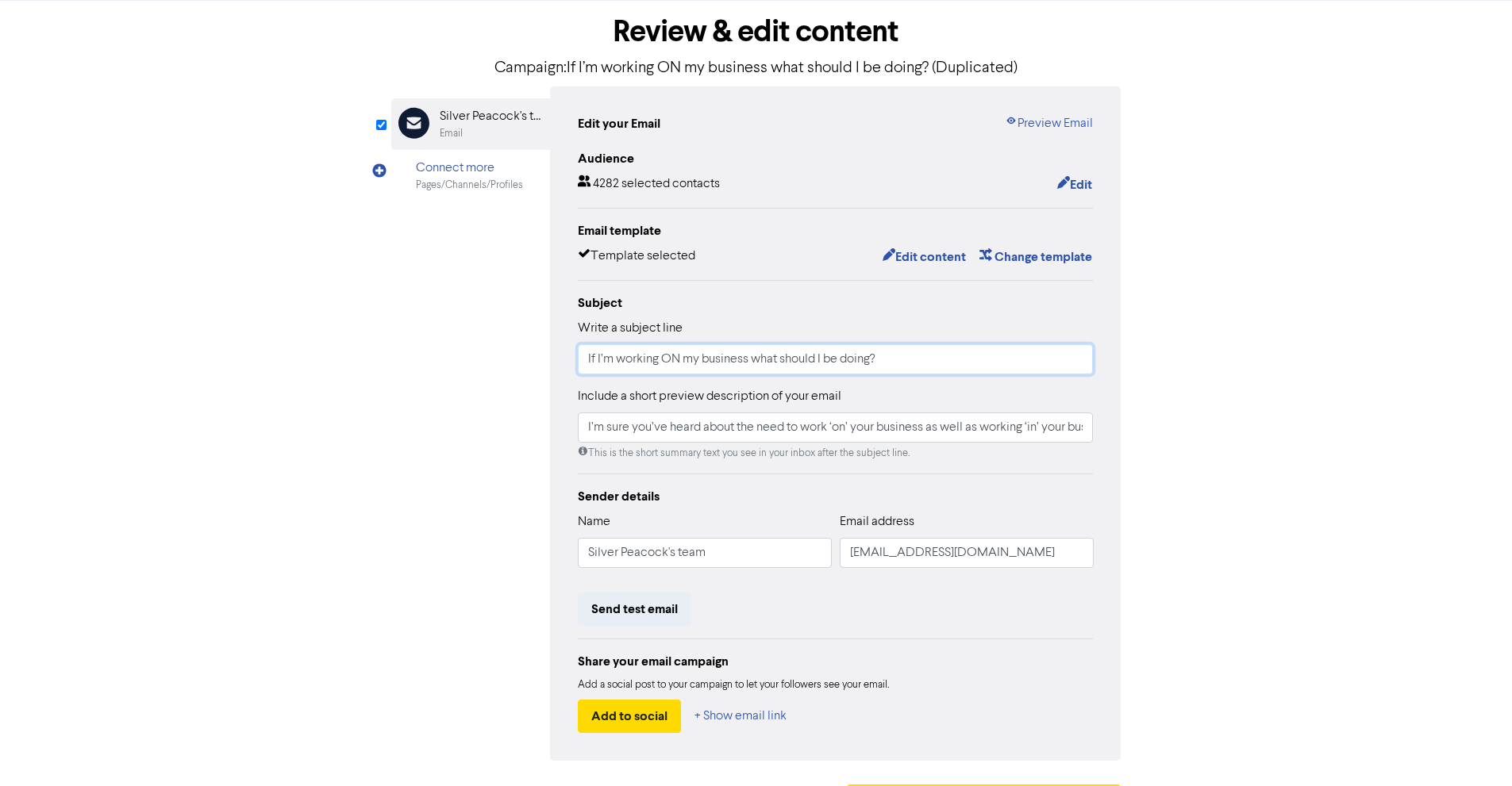
click at [629, 356] on input "If I’m working ON my business what should I be doing?" at bounding box center [835, 359] width 515 height 30
paste input "FY2026 - IMPORTANT from [DATE], changes to TAX & SUPER"
type input "FY2026 - IMPORTANT from [DATE], changes to TAX & SUPER"
type input "I’m sure you’ve heard about the need to work ‘on’ your business as well as work…"
type input "FY2026 - IMPORTANT from [DATE], changes to TAX & SUPER"
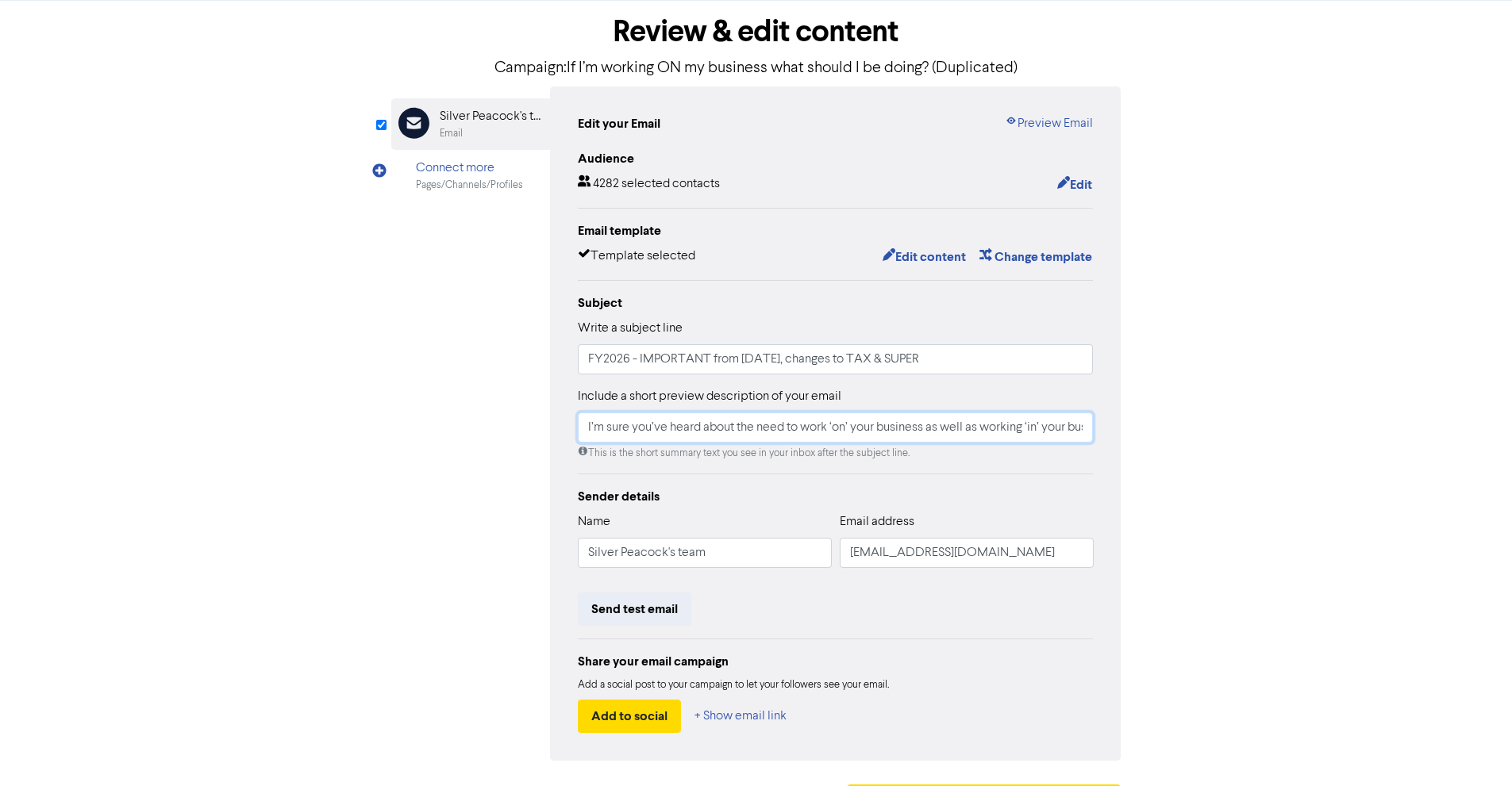
click at [760, 426] on input "I’m sure you’ve heard about the need to work ‘on’ your business as well as work…" at bounding box center [835, 427] width 515 height 30
paste input "The commissioner of taxation has implemented a sweep of changes on how much a b…"
type input "The commissioner of taxation has implemented a sweep of changes on how much a b…"
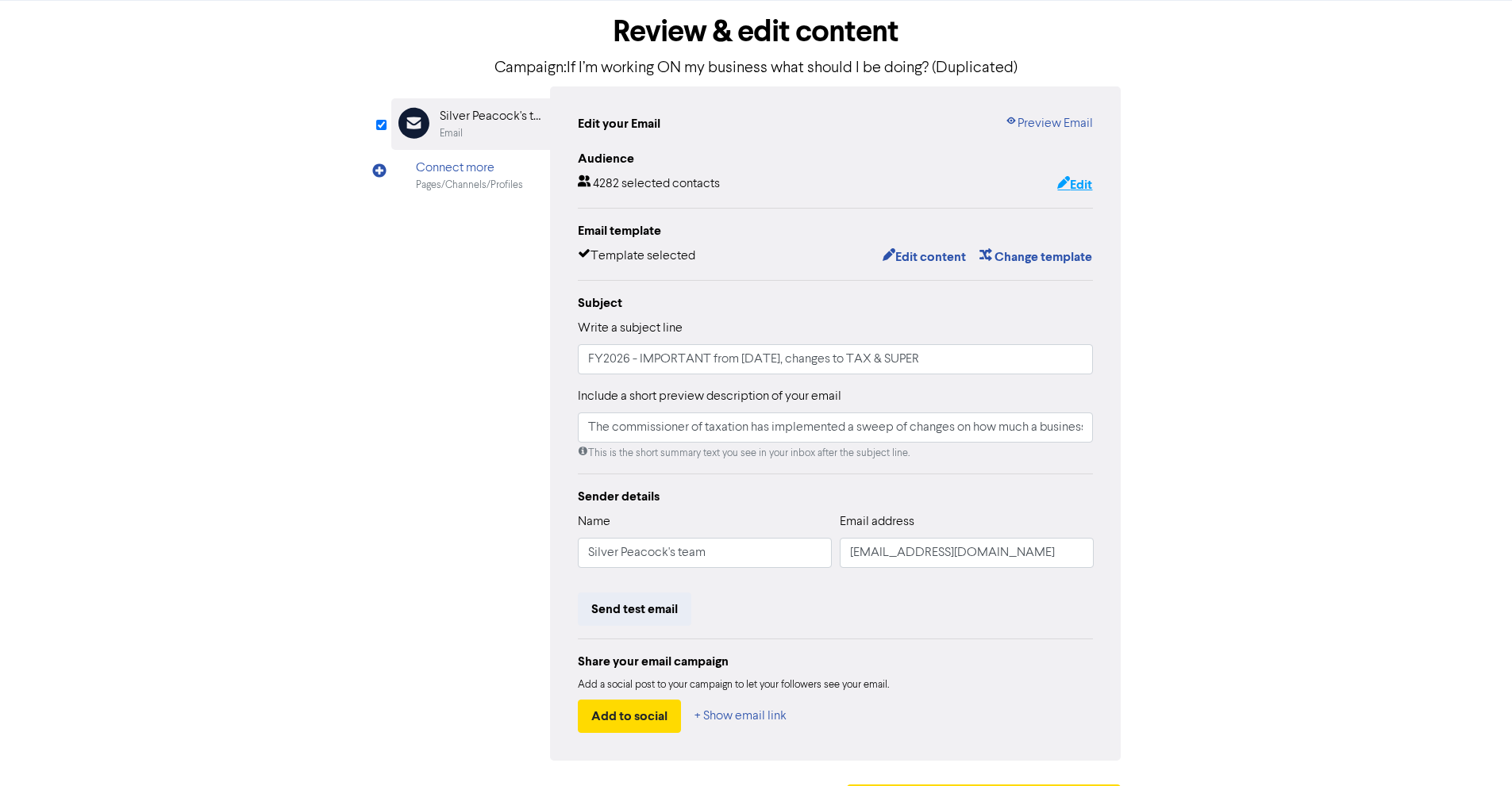
click at [1075, 186] on button "Edit" at bounding box center [1074, 184] width 36 height 20
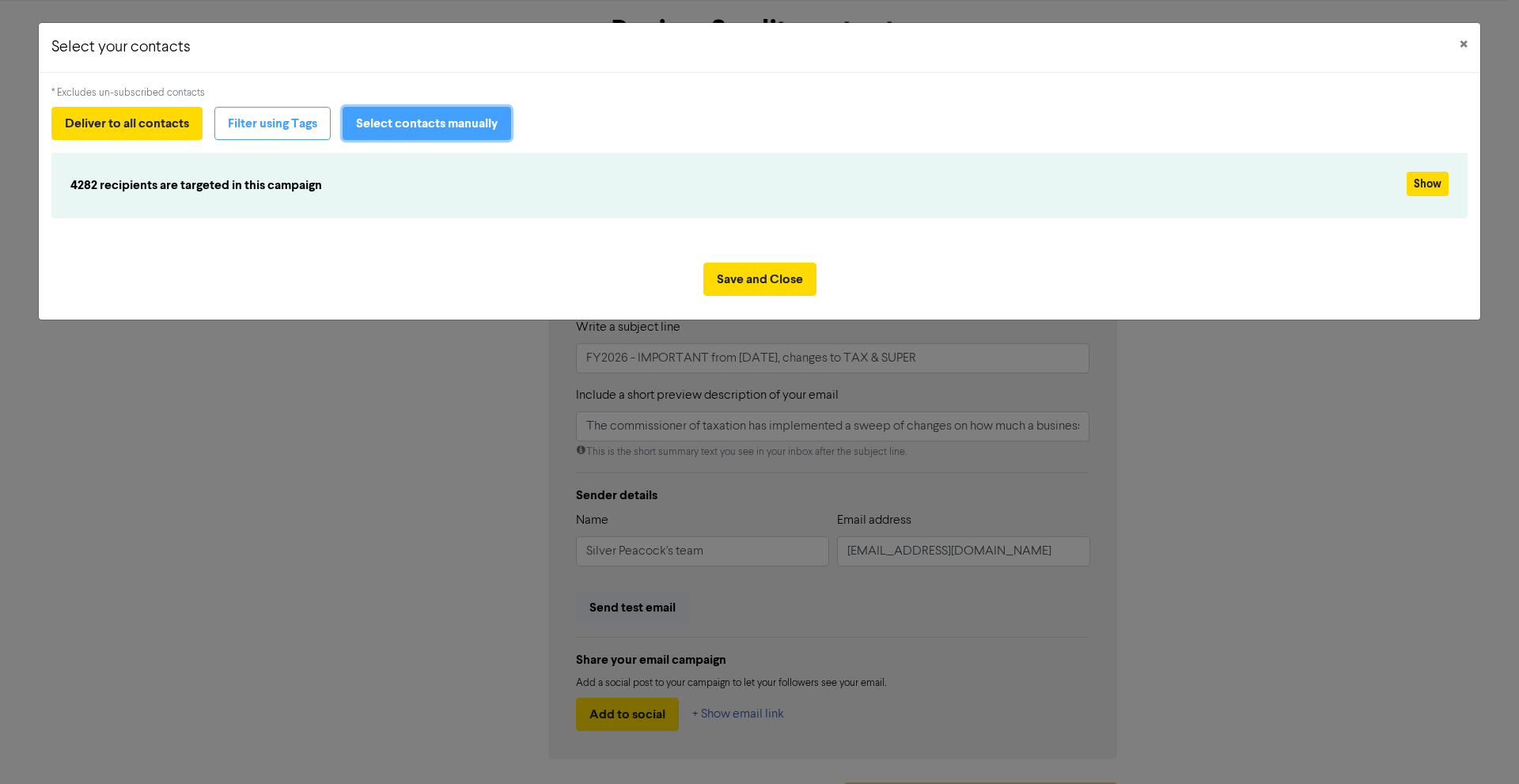
click at [436, 115] on button "Select contacts manually" at bounding box center [426, 123] width 168 height 33
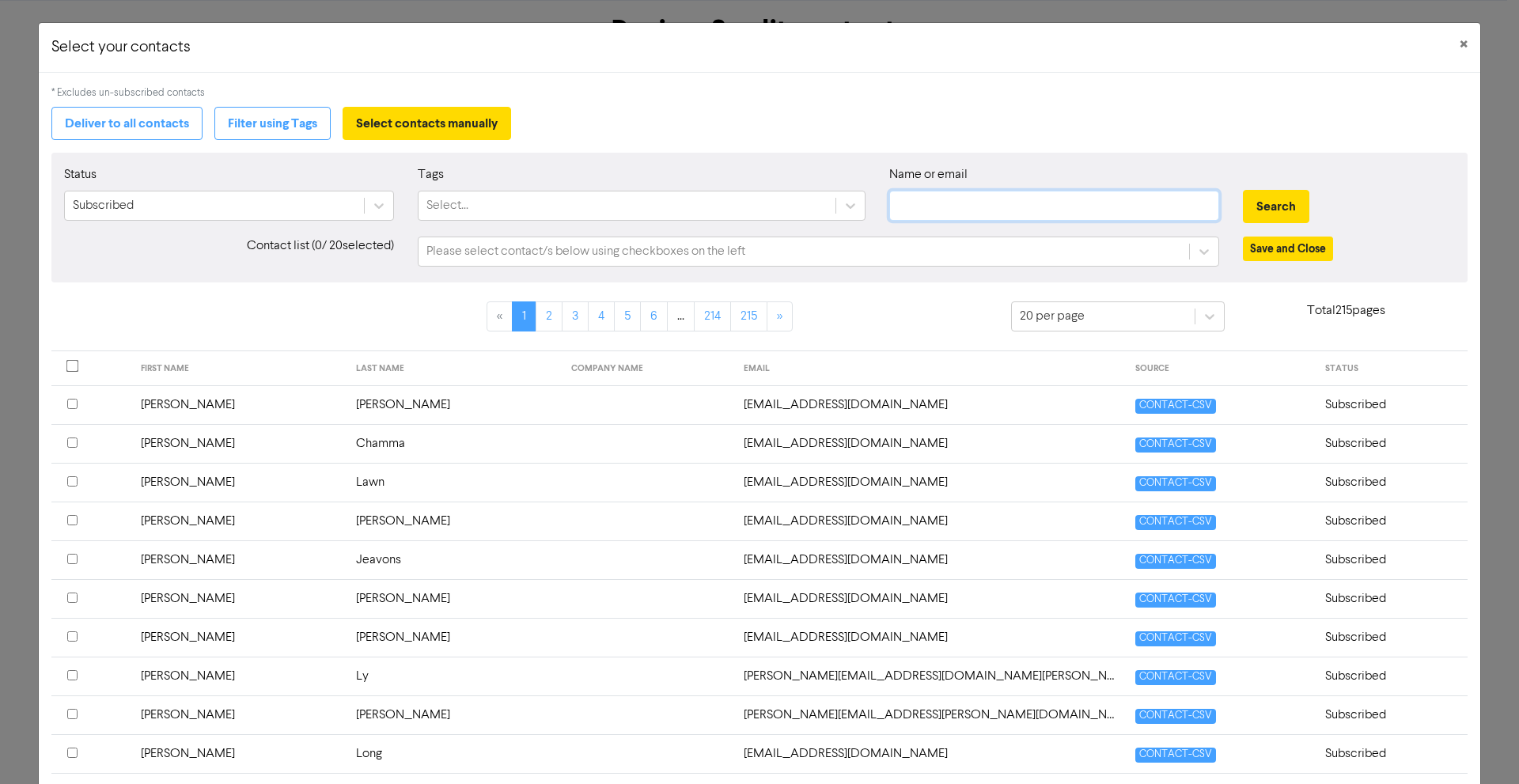
click at [893, 204] on input "text" at bounding box center [1053, 206] width 330 height 30
click at [1259, 216] on button "Search" at bounding box center [1276, 207] width 67 height 33
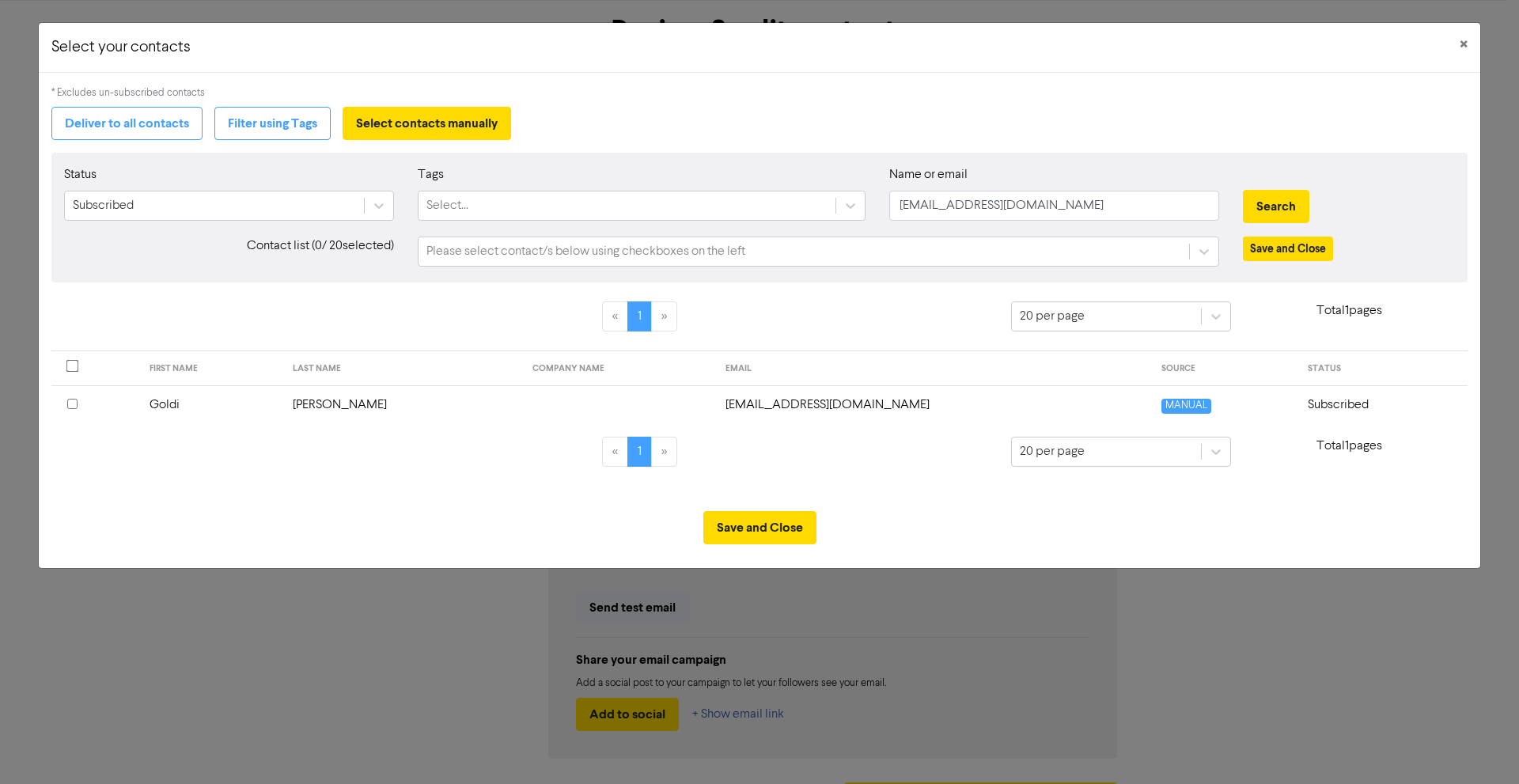
click at [66, 399] on th at bounding box center [95, 405] width 89 height 39
click at [943, 209] on input "goldi@mybusinessdna.com.au" at bounding box center [1053, 206] width 330 height 30
type input "wandrawis"
click at [1267, 200] on button "Search" at bounding box center [1276, 207] width 67 height 33
click at [79, 399] on div at bounding box center [95, 406] width 57 height 19
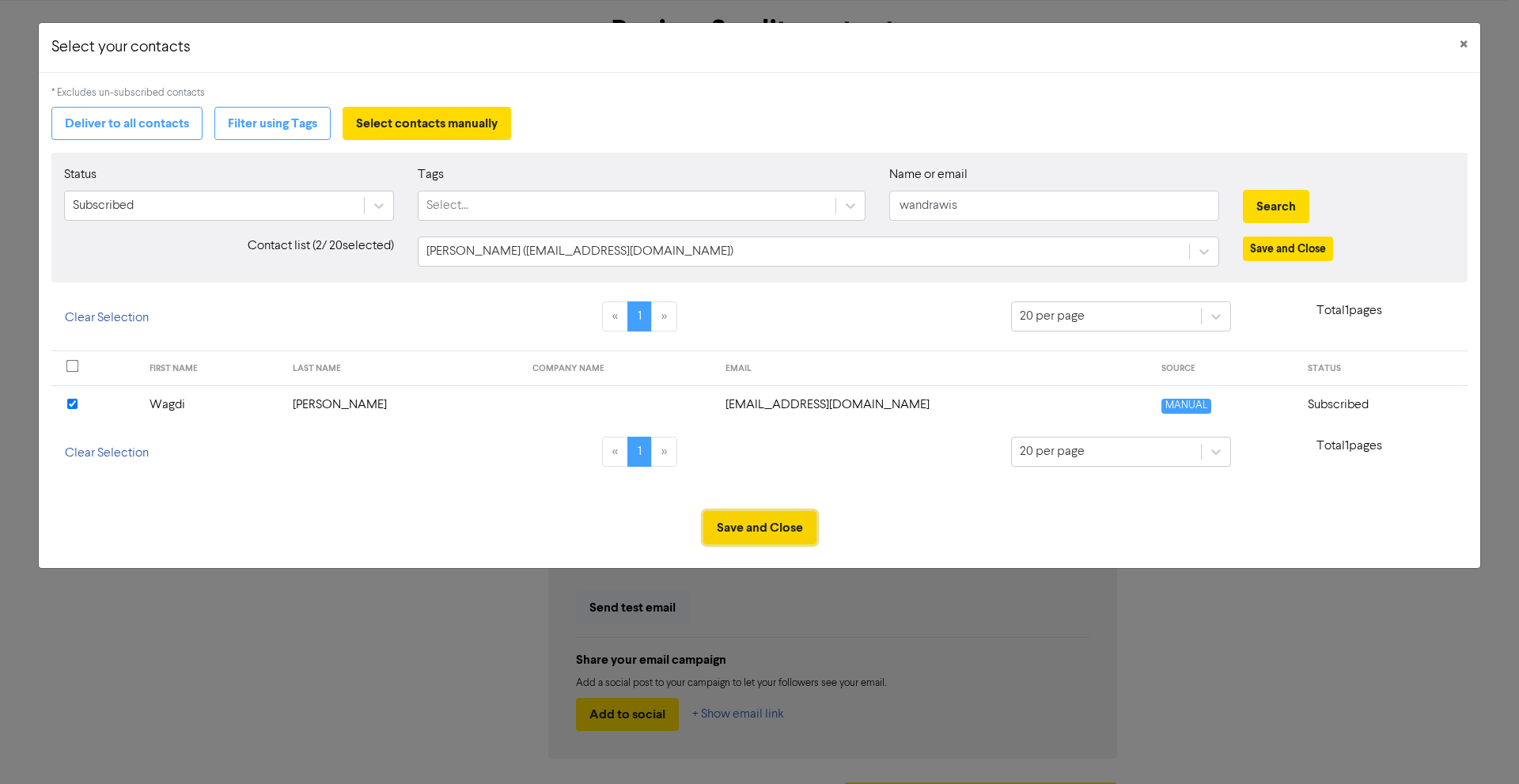
click at [781, 541] on button "Save and Close" at bounding box center [760, 528] width 114 height 33
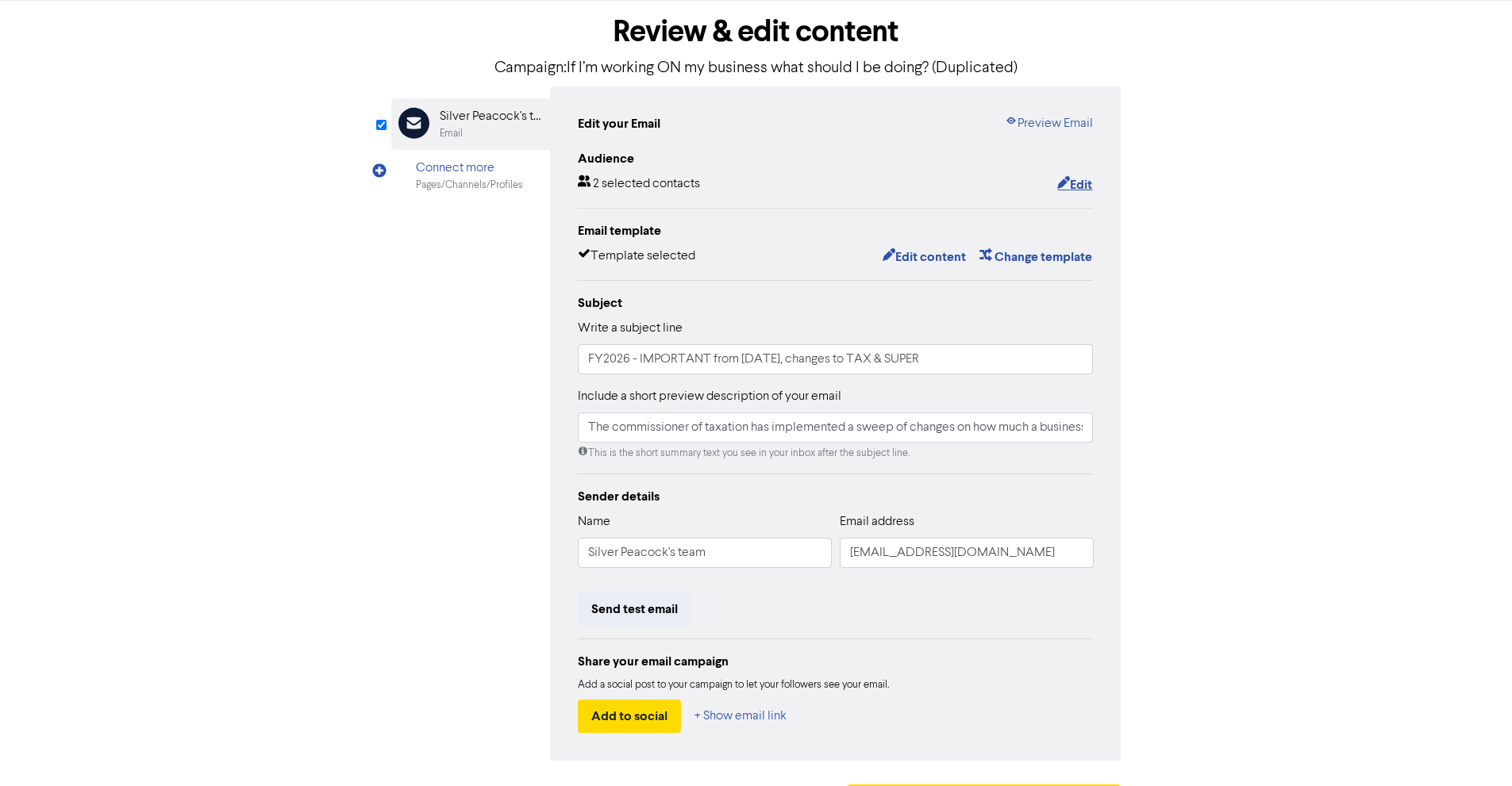
scroll to position [123, 0]
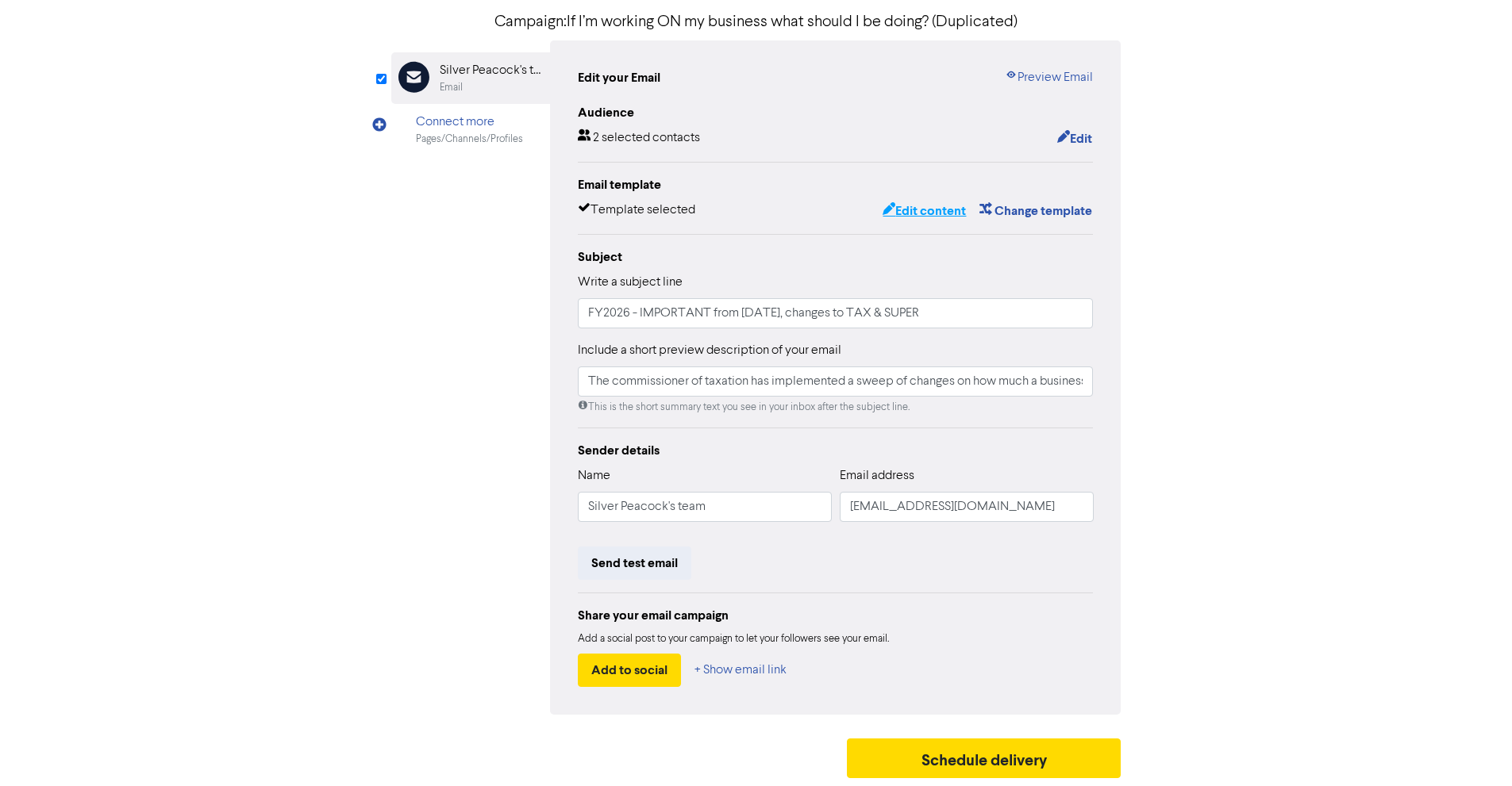
click at [923, 206] on button "Edit content" at bounding box center [924, 210] width 85 height 20
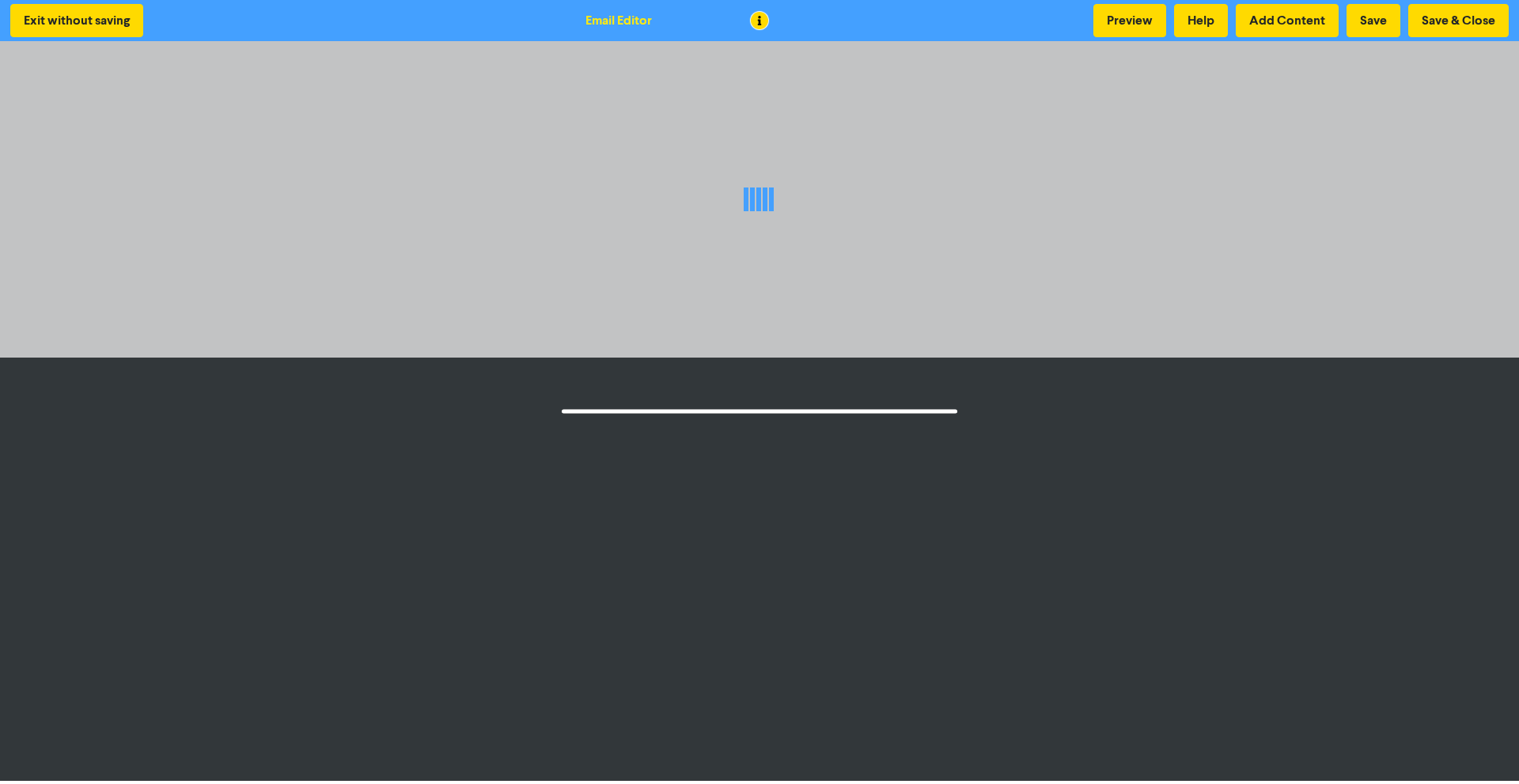
click at [492, 158] on div at bounding box center [760, 199] width 1519 height 182
click at [501, 231] on div at bounding box center [760, 199] width 1519 height 182
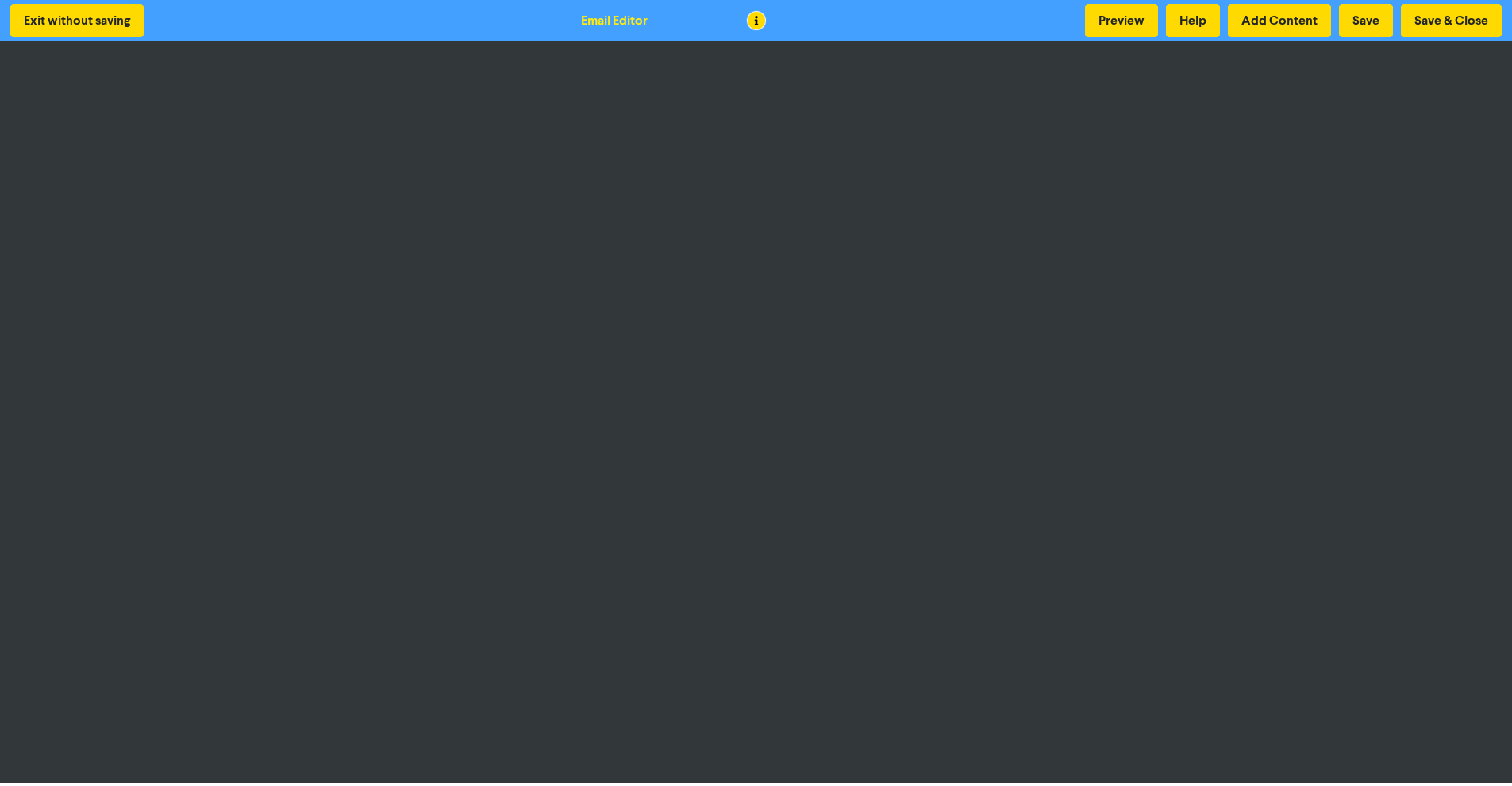
scroll to position [2, 0]
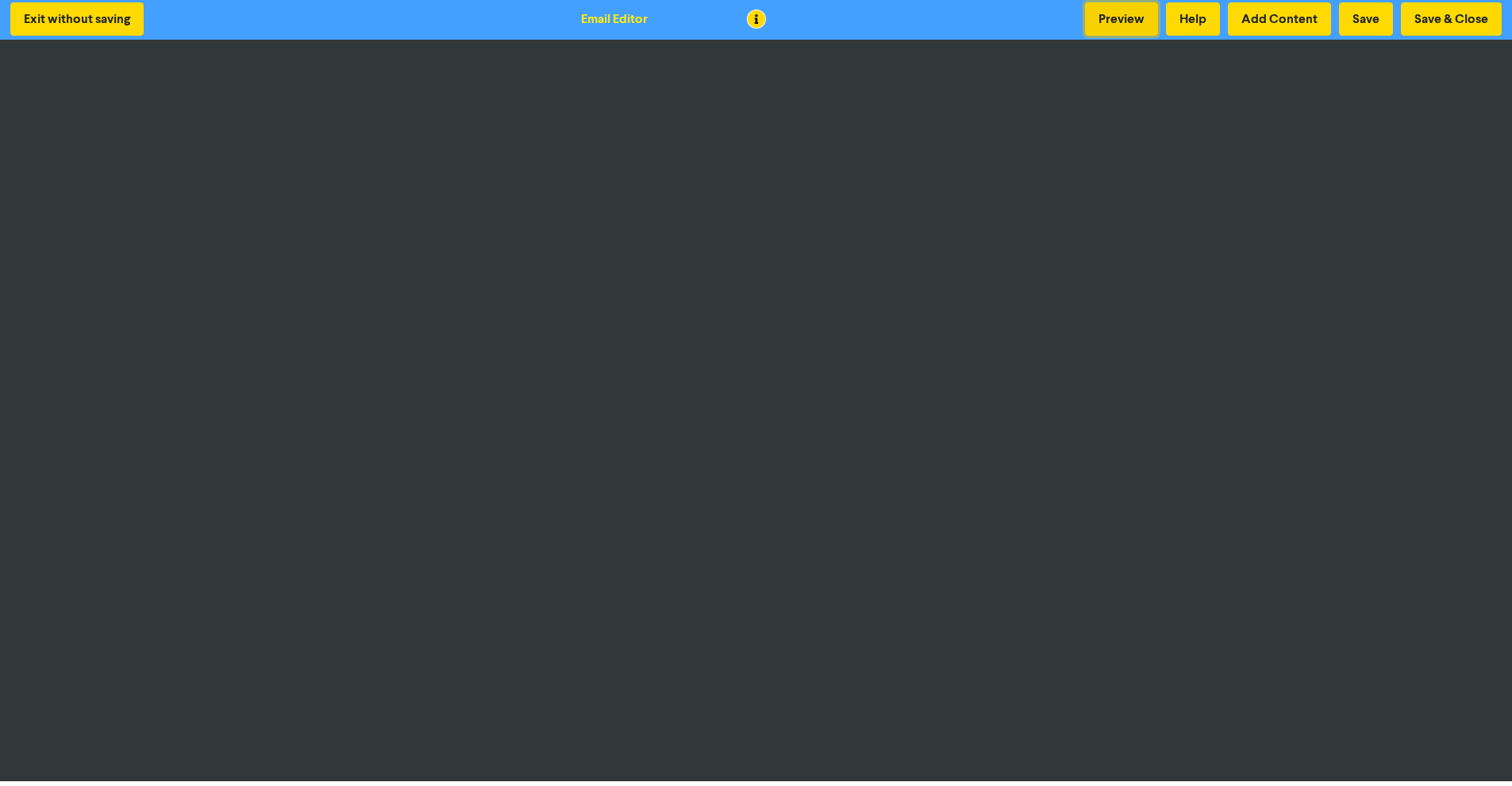
click at [1115, 16] on button "Preview" at bounding box center [1121, 19] width 73 height 34
click at [1458, 11] on button "Save & Close" at bounding box center [1451, 19] width 101 height 34
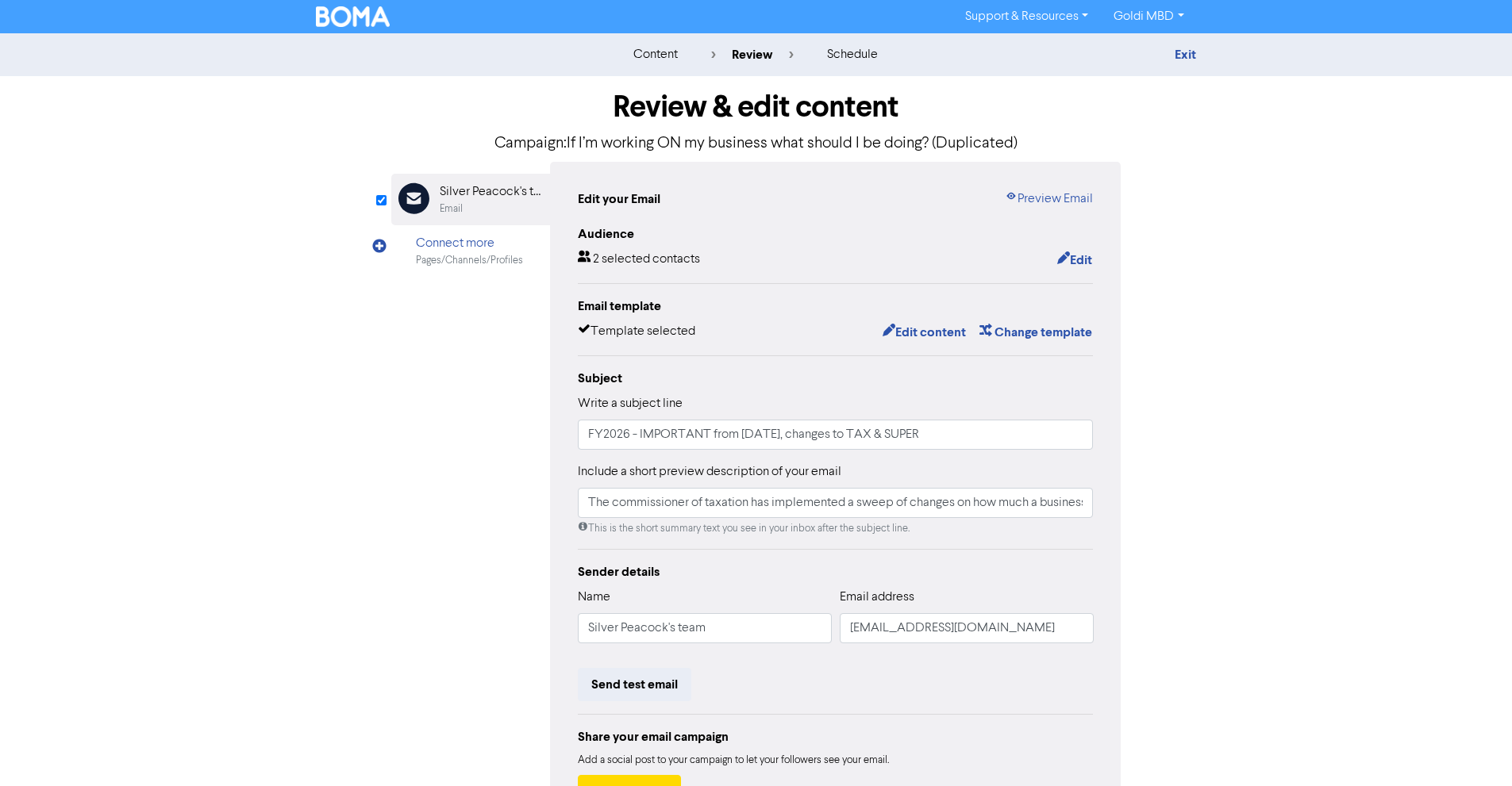
scroll to position [123, 0]
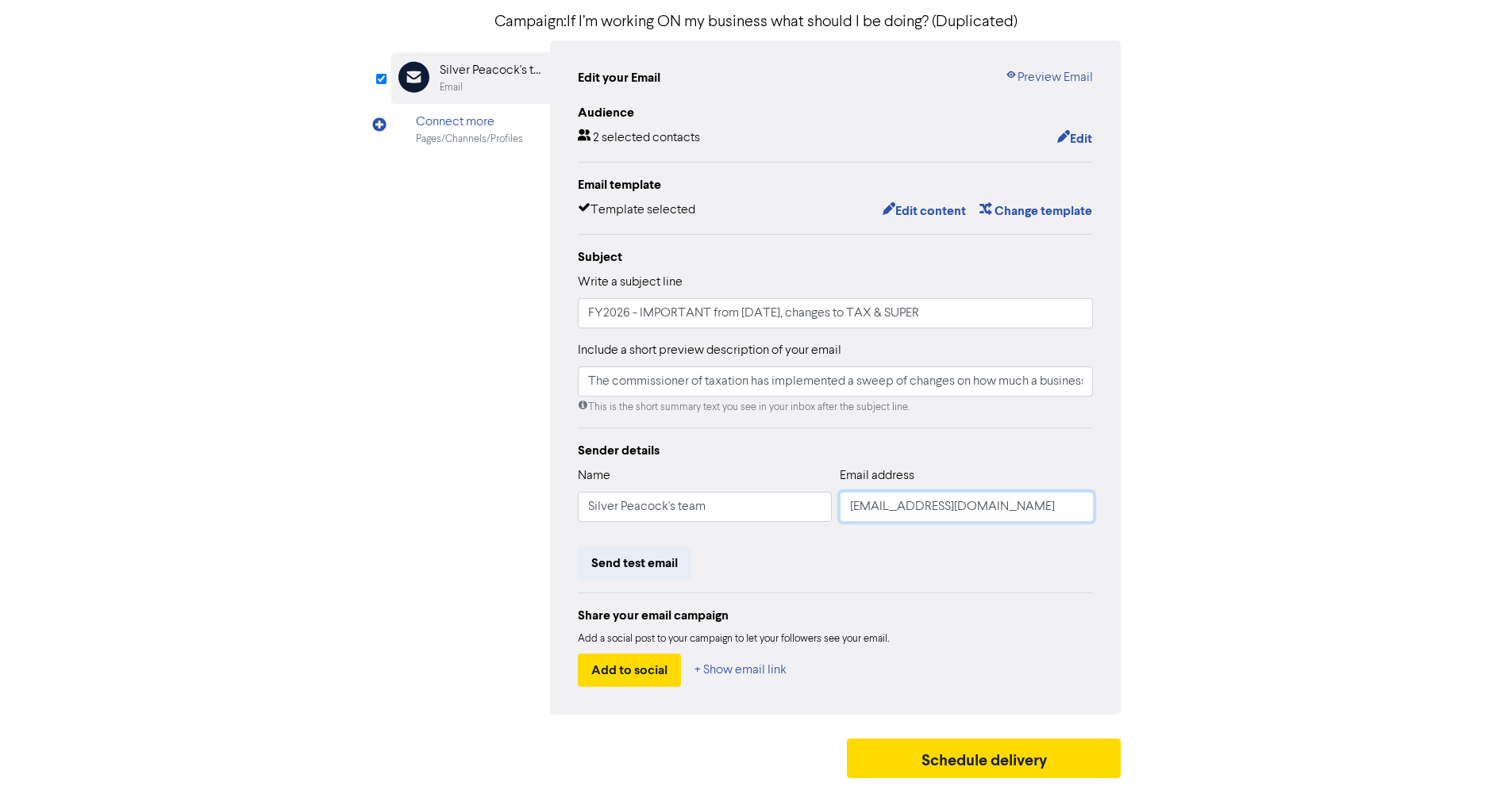
click at [874, 512] on input "[EMAIL_ADDRESS][DOMAIN_NAME]" at bounding box center [967, 506] width 254 height 30
type input "[EMAIL_ADDRESS][DOMAIN_NAME]"
click at [1005, 321] on input "FY2026 - IMPORTANT from [DATE], changes to TAX & SUPER" at bounding box center [835, 313] width 515 height 30
type input "FY2026 - IMPORTANT from [DATE], changes to TAX & SUPER(template)"
click at [969, 753] on button "Schedule delivery" at bounding box center [983, 758] width 275 height 40
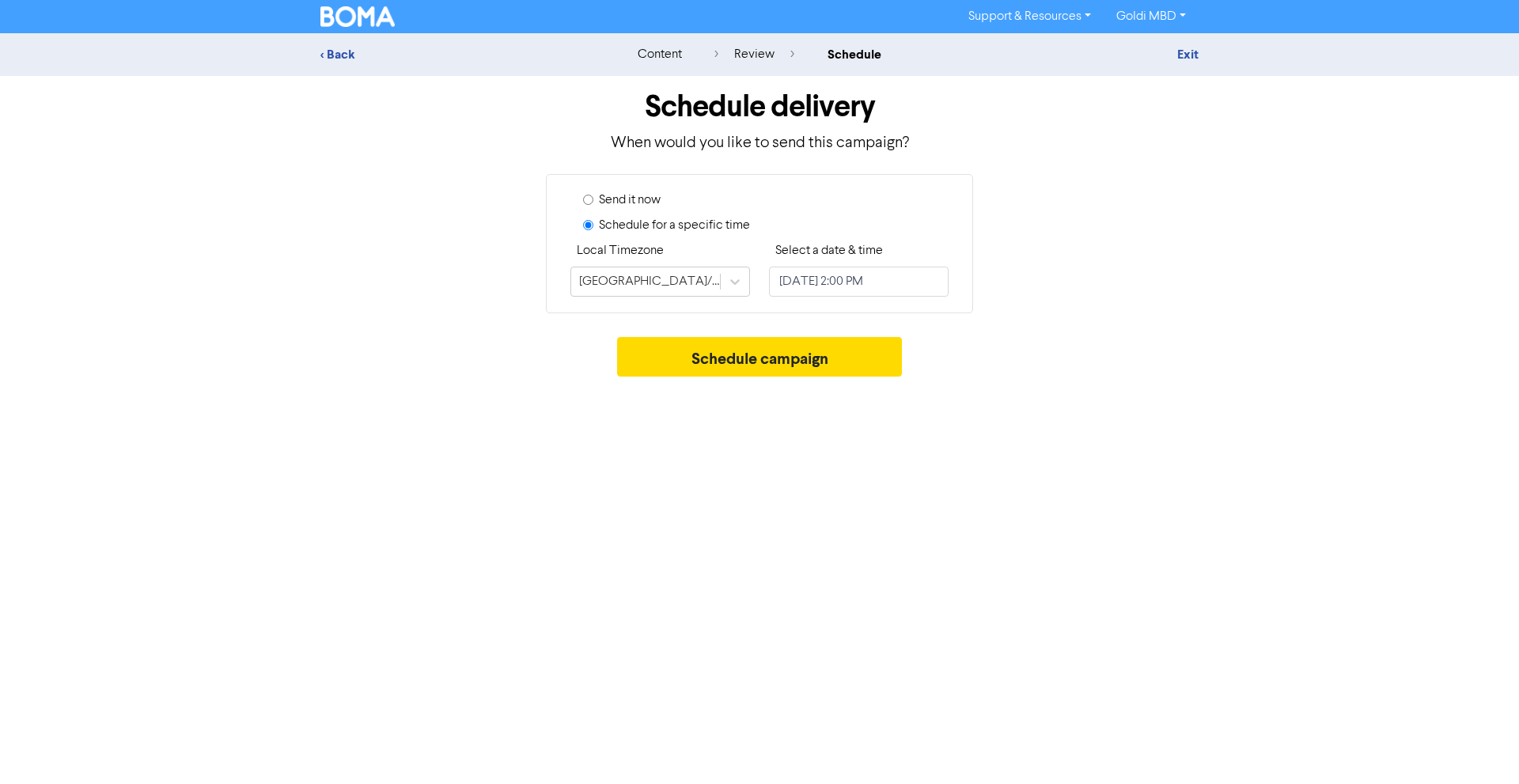
click at [631, 204] on label "Send it now" at bounding box center [630, 201] width 62 height 19
click at [593, 204] on input "Send it now" at bounding box center [589, 200] width 11 height 11
radio input "true"
radio input "false"
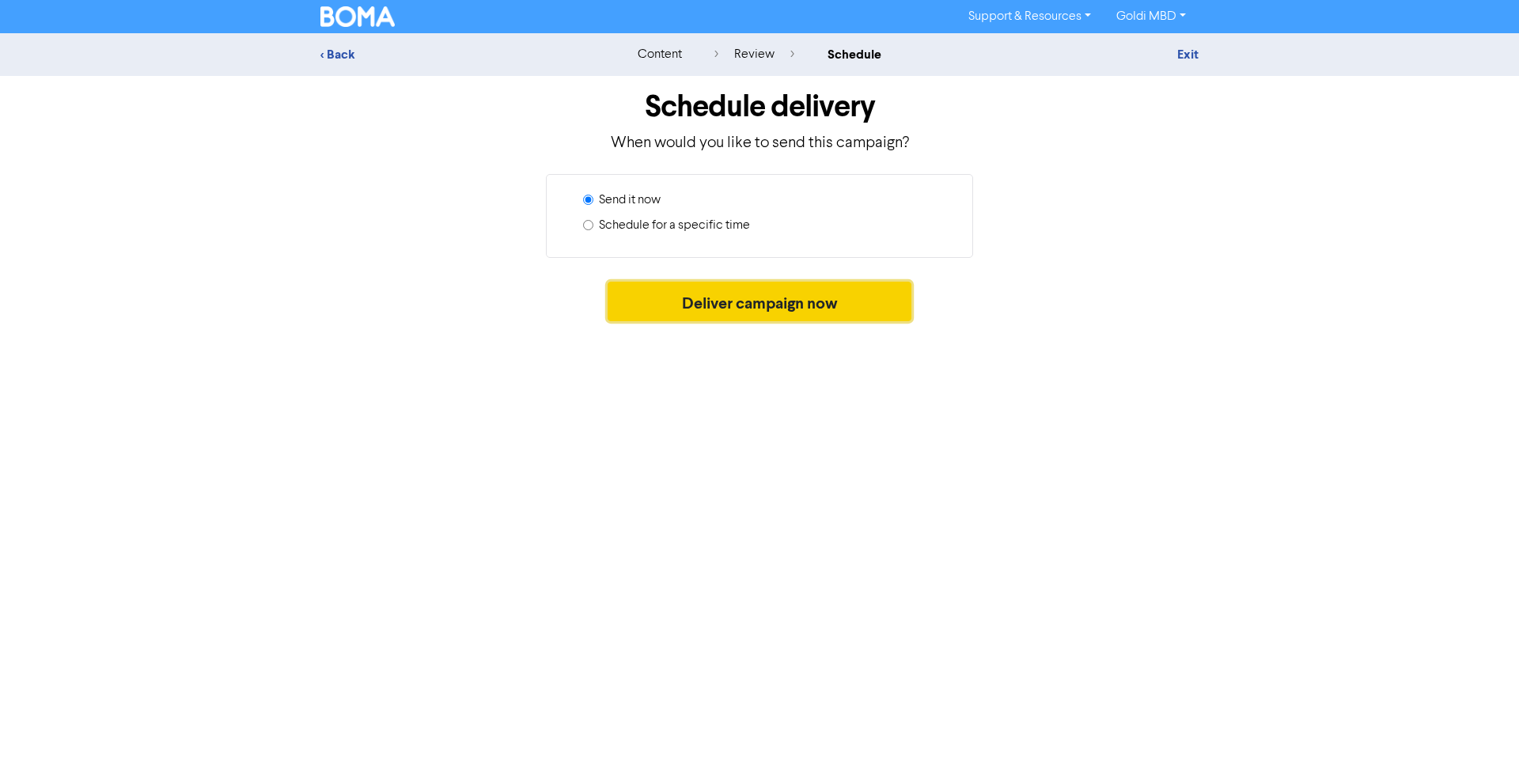
click at [686, 315] on button "Deliver campaign now" at bounding box center [760, 301] width 305 height 40
